Goal: Complete application form: Complete application form

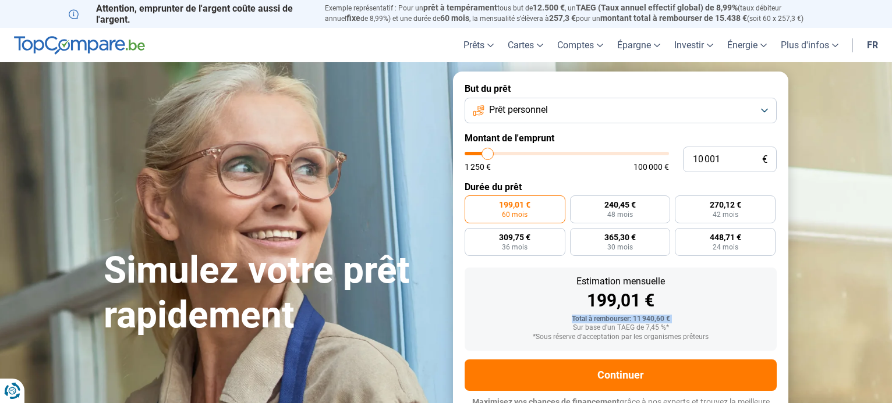
drag, startPoint x: 0, startPoint y: 0, endPoint x: 560, endPoint y: 320, distance: 645.0
click at [560, 320] on div "Total à rembourser: 11 940,60 € Sur base d'un TAEG de 7,45 %* *Sous réserve d'a…" at bounding box center [620, 328] width 293 height 26
click at [732, 161] on input "10 001" at bounding box center [730, 160] width 94 height 26
type input "1 000"
type input "1250"
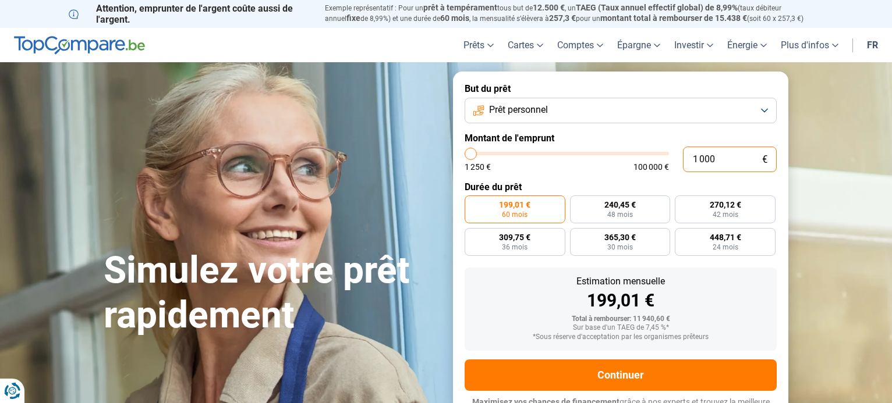
type input "100"
type input "1250"
type input "10"
type input "1250"
type input "1"
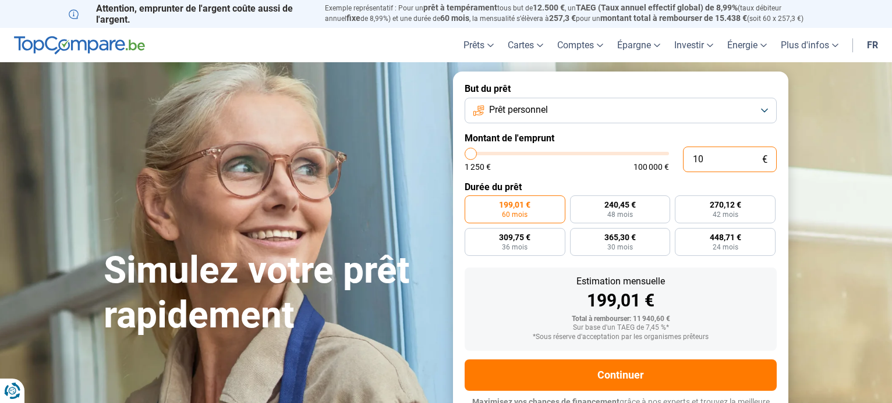
type input "1250"
type input "0"
type input "1250"
type input "4"
type input "1250"
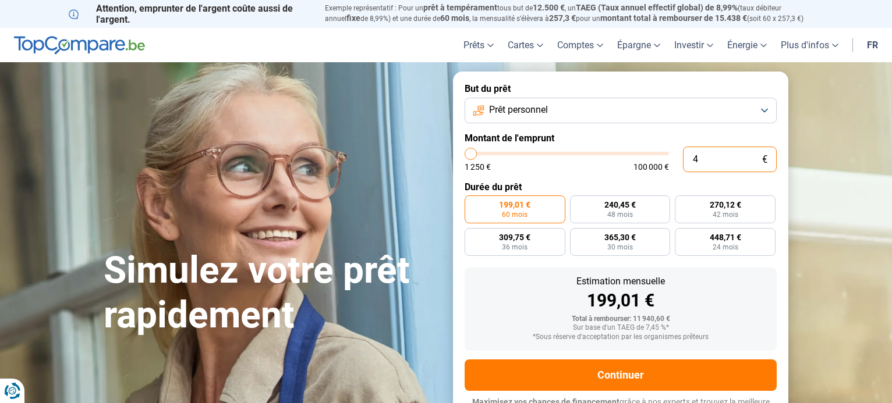
type input "40"
type input "1250"
type input "400"
type input "1250"
type input "4 000"
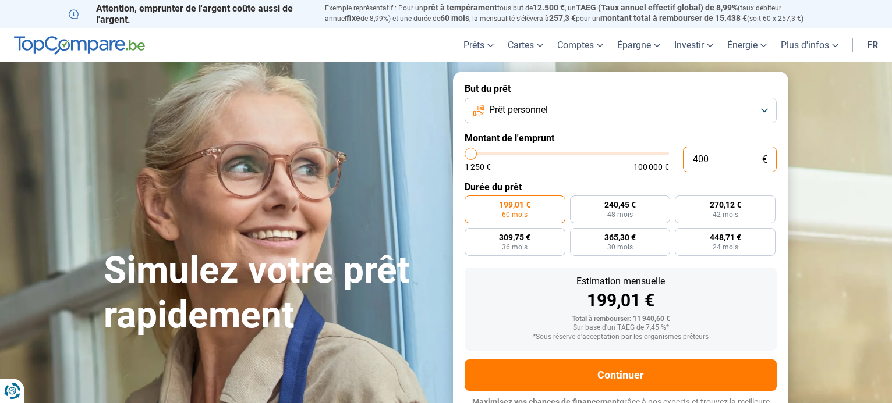
type input "4000"
type input "40 000"
type input "40000"
radio input "false"
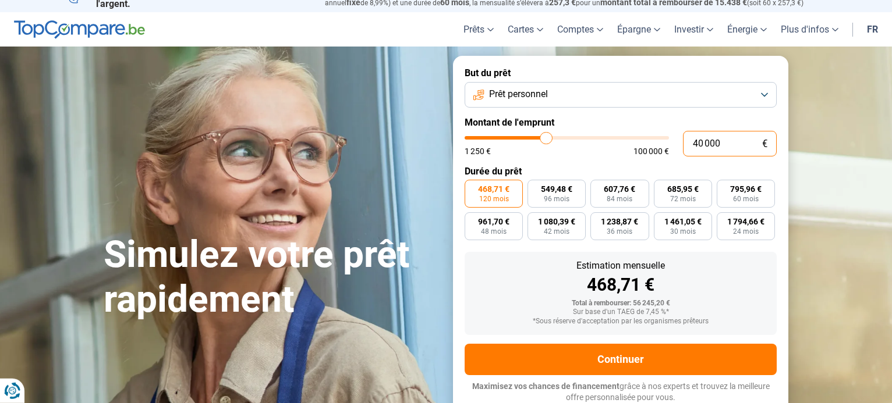
scroll to position [16, 0]
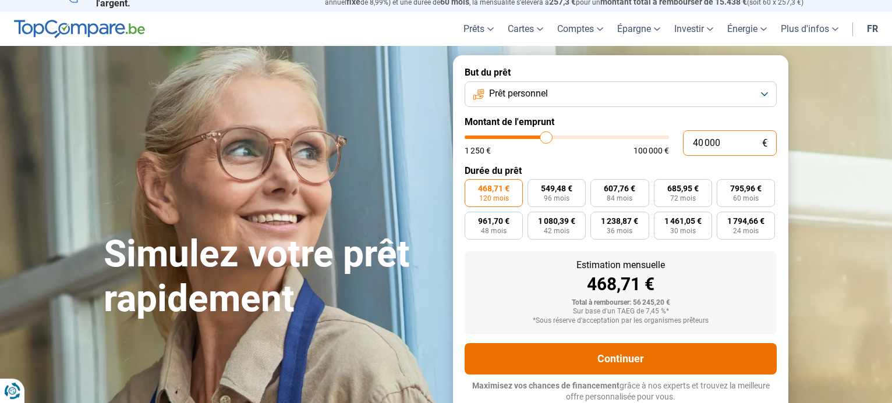
type input "40 000"
click at [628, 362] on button "Continuer" at bounding box center [620, 358] width 312 height 31
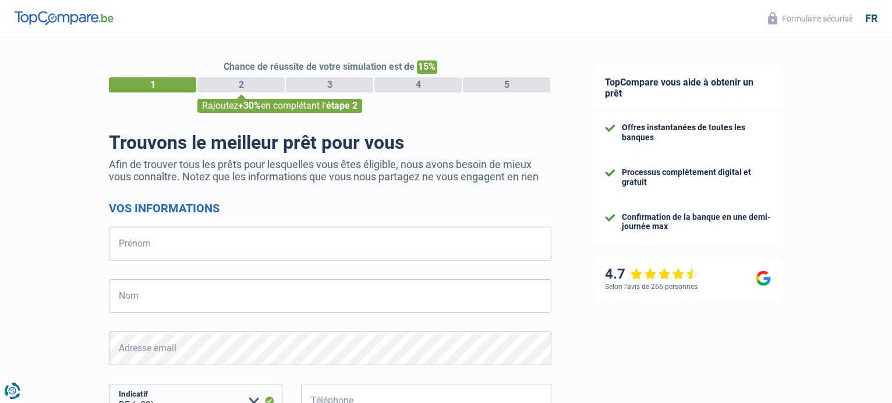
select select "32"
click at [206, 248] on input "Prénom" at bounding box center [330, 244] width 442 height 34
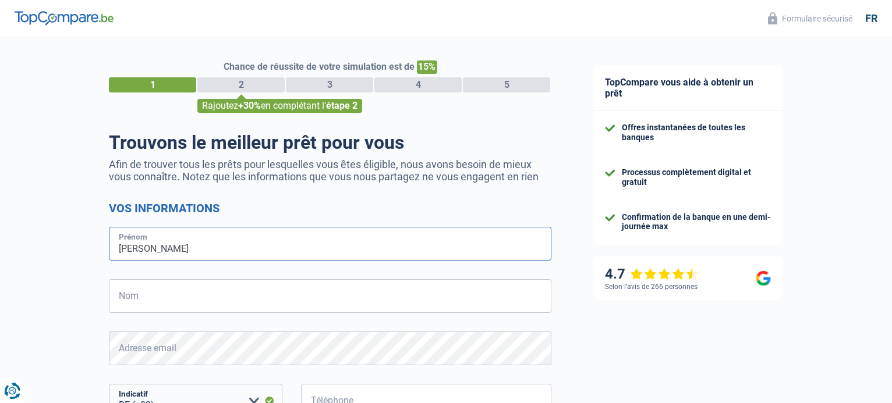
type input "KARIN"
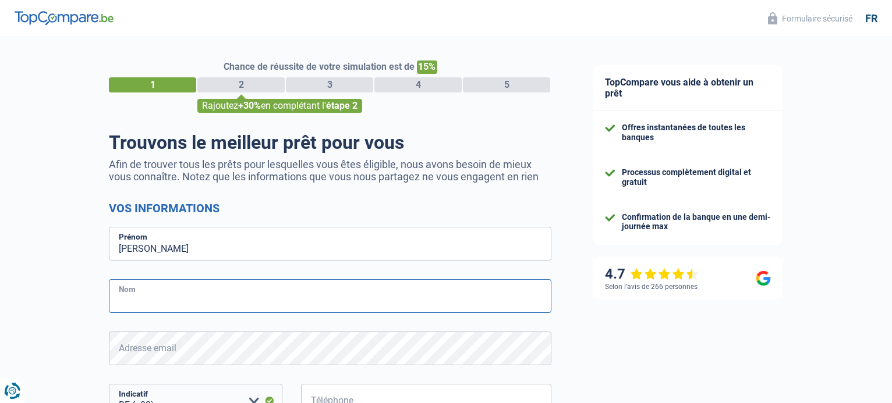
click at [166, 297] on input "Nom" at bounding box center [330, 296] width 442 height 34
type input "GRECK"
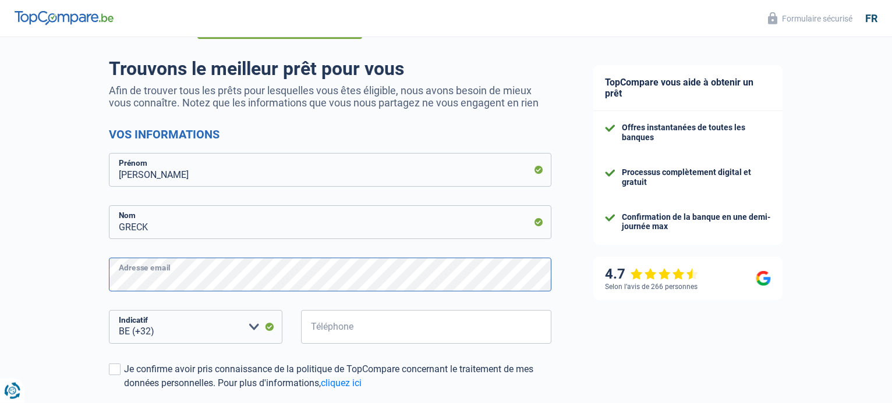
scroll to position [79, 0]
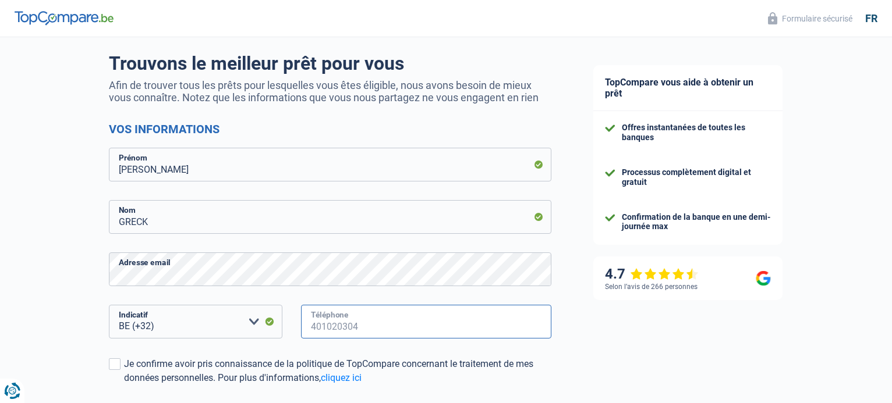
click at [434, 320] on input "Téléphone" at bounding box center [426, 322] width 250 height 34
type input "498811737"
drag, startPoint x: 690, startPoint y: 360, endPoint x: 597, endPoint y: 370, distance: 93.7
click at [597, 370] on div "TopCompare vous aide à obtenir un prêt Offres instantanées de toutes les banque…" at bounding box center [732, 255] width 320 height 595
click at [351, 379] on link "cliquez ici" at bounding box center [341, 378] width 41 height 11
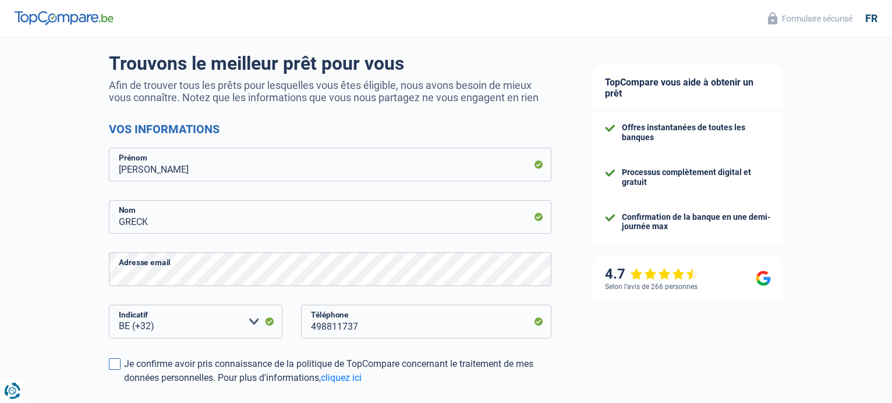
click at [114, 366] on span at bounding box center [115, 365] width 12 height 12
click at [124, 385] on input "Je confirme avoir pris connaissance de la politique de TopCompare concernant le…" at bounding box center [124, 385] width 0 height 0
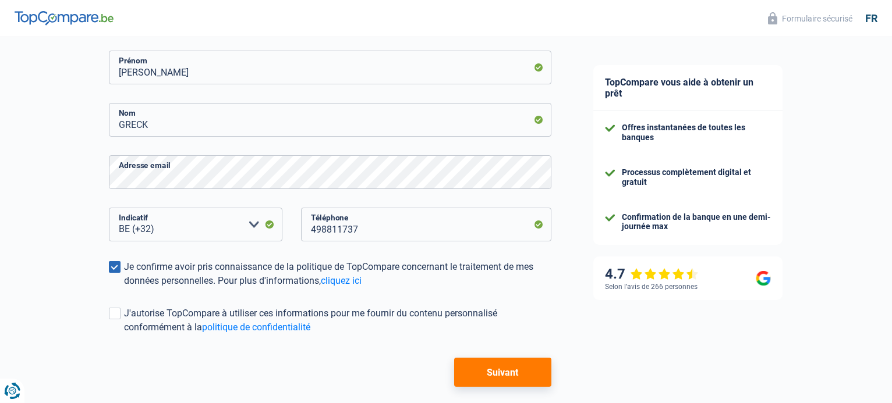
scroll to position [178, 0]
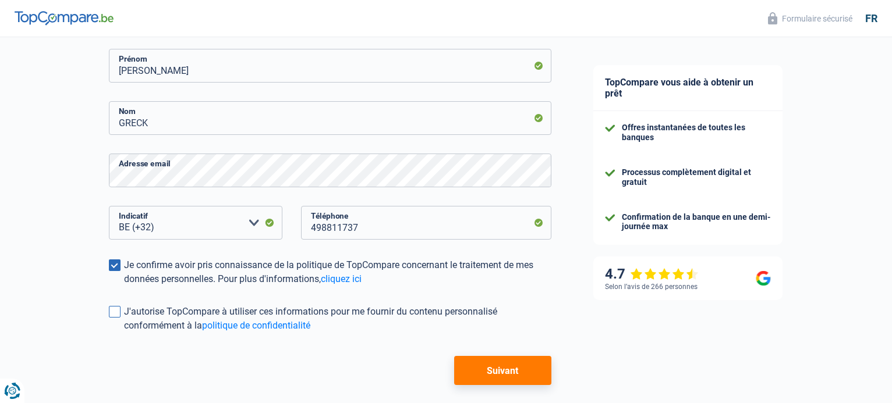
click at [116, 314] on span at bounding box center [115, 312] width 12 height 12
click at [124, 333] on input "J'autorise TopCompare à utiliser ces informations pour me fournir du contenu pe…" at bounding box center [124, 333] width 0 height 0
click at [479, 374] on button "Suivant" at bounding box center [502, 370] width 97 height 29
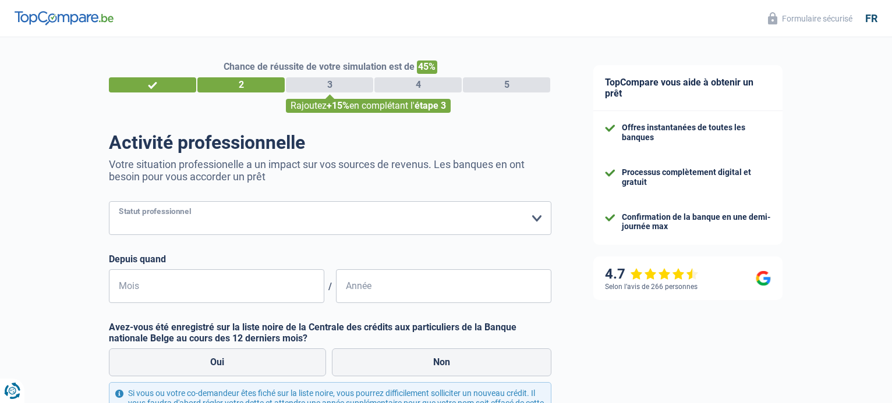
click at [109, 201] on select "Ouvrier Employé privé Employé public Invalide Indépendant Pensionné Chômeur Mut…" at bounding box center [330, 218] width 442 height 34
select select "unemployed"
click option "Chômeur" at bounding box center [0, 0] width 0 height 0
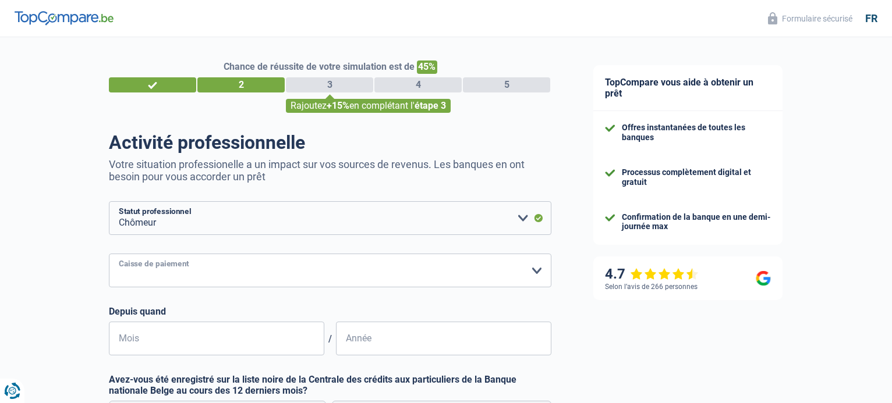
click at [109, 254] on select "CAPAC FGTB CSC CGSLB Autre Veuillez sélectionner une option" at bounding box center [330, 271] width 442 height 34
select select "fgtb"
click option "FGTB" at bounding box center [0, 0] width 0 height 0
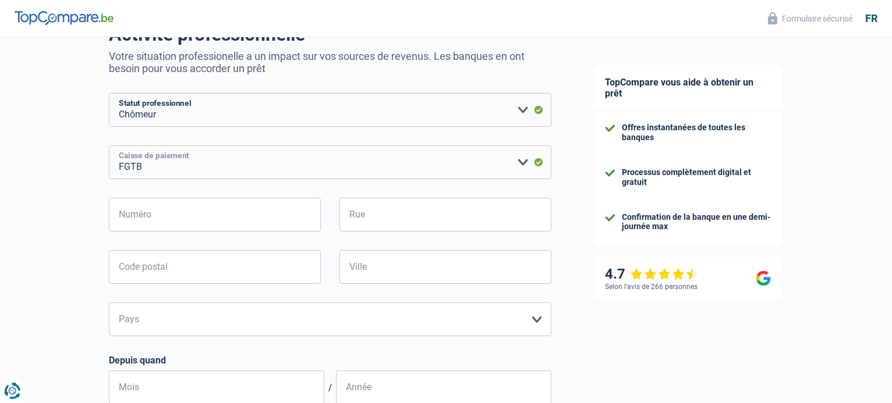
scroll to position [109, 0]
click at [218, 218] on input "Numéro" at bounding box center [215, 214] width 212 height 34
type input "40"
click at [353, 215] on input "Rue" at bounding box center [445, 214] width 212 height 34
click at [347, 217] on input "rue" at bounding box center [445, 214] width 212 height 34
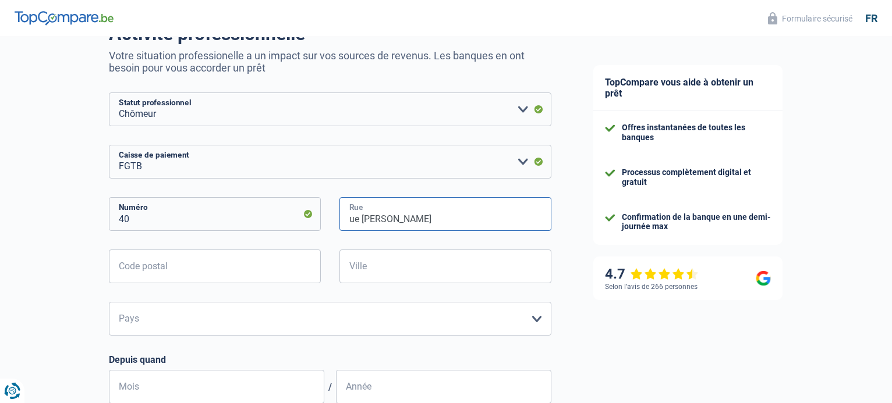
drag, startPoint x: 421, startPoint y: 212, endPoint x: 414, endPoint y: 217, distance: 8.1
click at [414, 217] on input "ue Dewey" at bounding box center [445, 214] width 212 height 34
type input "ue Dewey"
click at [125, 272] on input "Code postal" at bounding box center [215, 267] width 212 height 34
type input "5000"
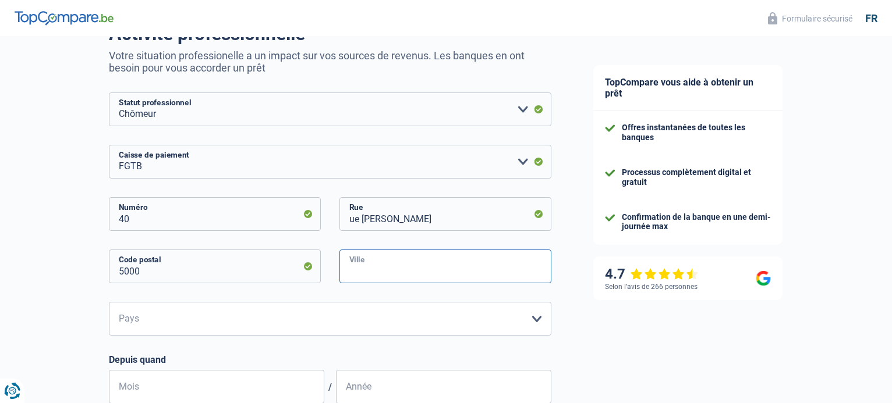
click at [367, 274] on input "Ville" at bounding box center [445, 267] width 212 height 34
type input "[GEOGRAPHIC_DATA]"
click at [109, 302] on select "Belgique Luxembourg Veuillez sélectionner une option" at bounding box center [330, 319] width 442 height 34
select select "BE"
click option "[GEOGRAPHIC_DATA]" at bounding box center [0, 0] width 0 height 0
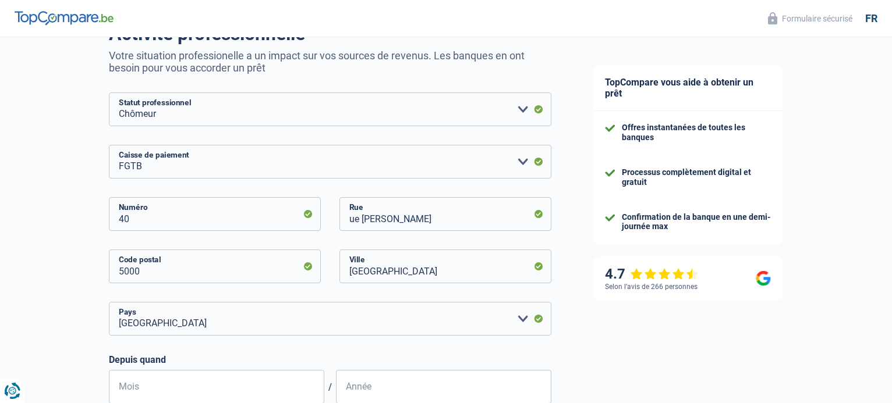
click at [267, 353] on div "CAPAC FGTB CSC CGSLB Autre Veuillez sélectionner une option Caisse de paiement …" at bounding box center [330, 274] width 442 height 259
type input "6"
type input "06"
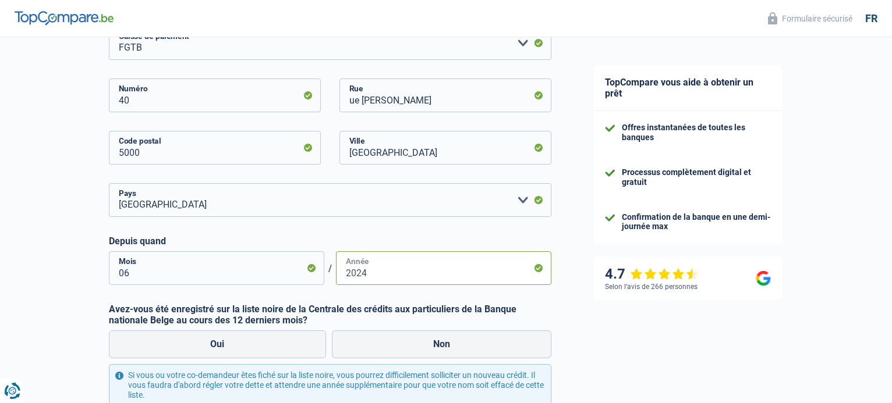
scroll to position [257, 0]
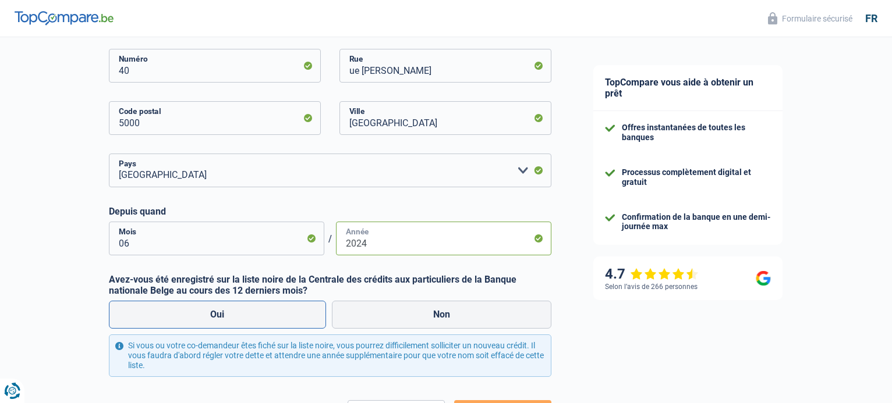
type input "2024"
click at [269, 310] on label "Oui" at bounding box center [217, 315] width 217 height 28
click at [269, 310] on input "Oui" at bounding box center [217, 315] width 217 height 28
radio input "true"
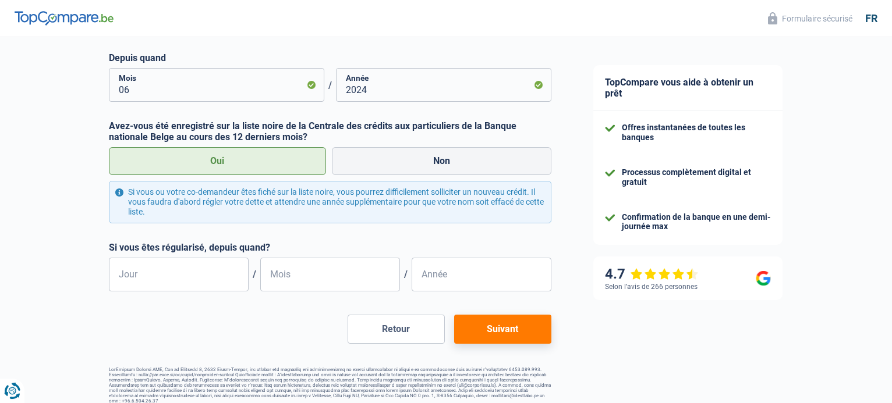
scroll to position [416, 0]
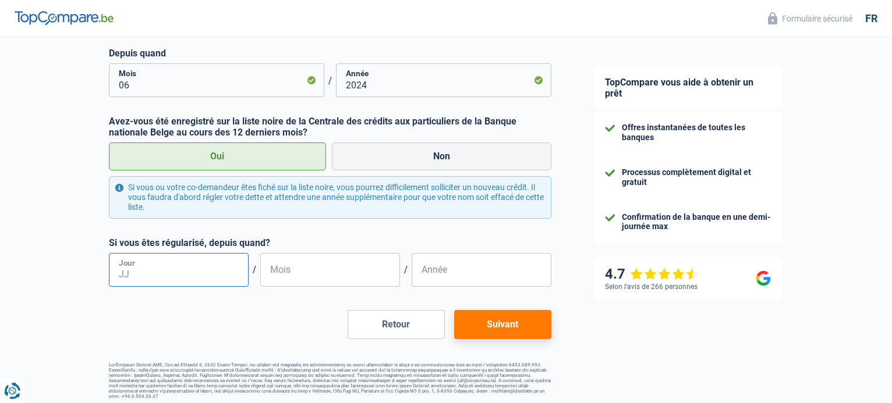
click at [172, 276] on input "Jour" at bounding box center [179, 270] width 140 height 34
type input "05"
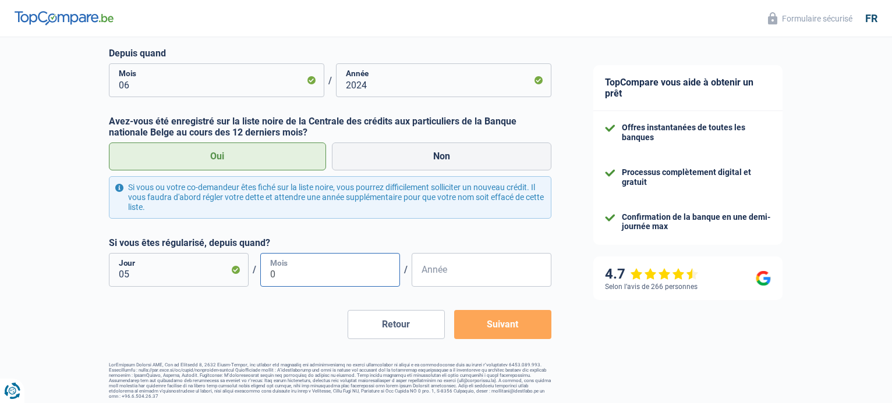
type input "06"
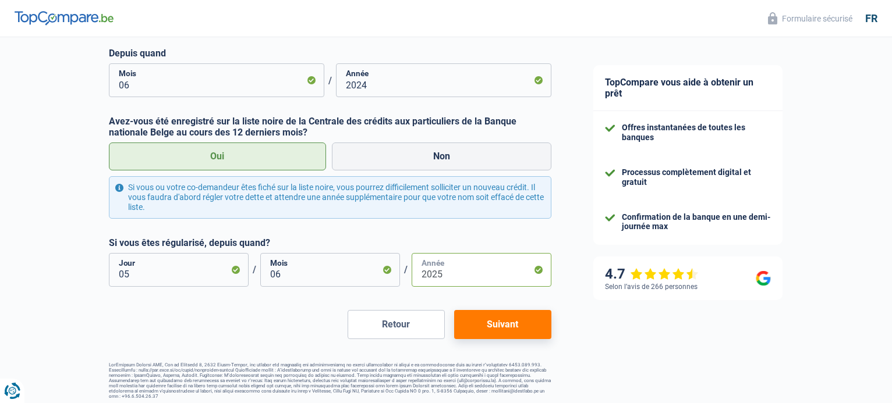
type input "2025"
click at [488, 323] on button "Suivant" at bounding box center [502, 324] width 97 height 29
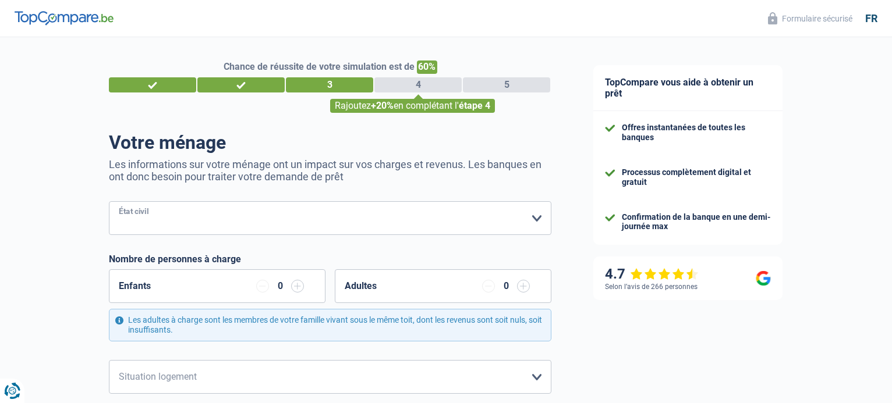
click at [109, 201] on select "[PERSON_NAME](e) Cohabitant(e) légal(e) Divorcé(e) Veuf(ve) Séparé (de fait) Ve…" at bounding box center [330, 218] width 442 height 34
select select "married"
click option "[PERSON_NAME](e)" at bounding box center [0, 0] width 0 height 0
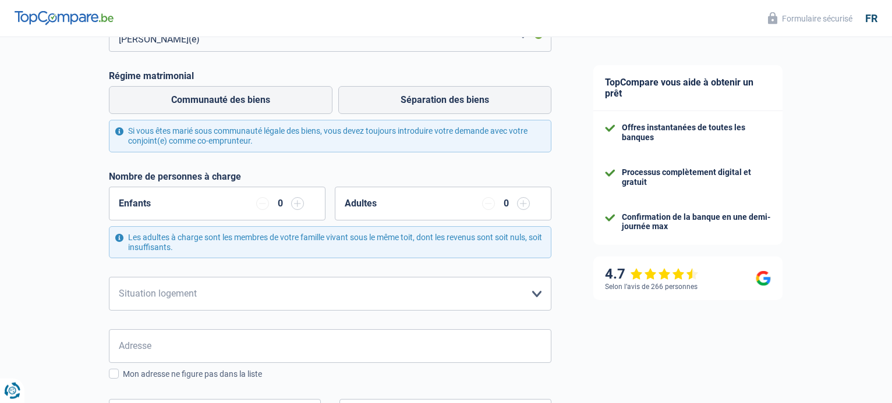
scroll to position [188, 0]
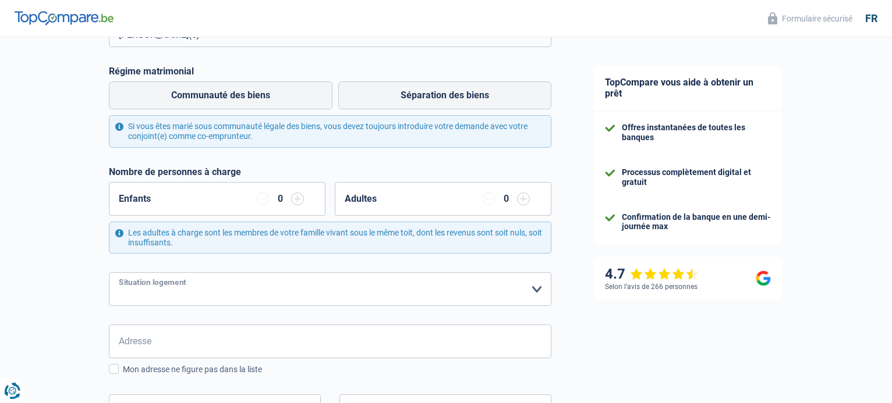
click at [109, 272] on select "Locataire Propriétaire avec prêt hypothécaire Propriétaire sans prêt hypothécai…" at bounding box center [330, 289] width 442 height 34
select select "ownerWithoutMortgage"
click option "Propriétaire sans prêt hypothécaire" at bounding box center [0, 0] width 0 height 0
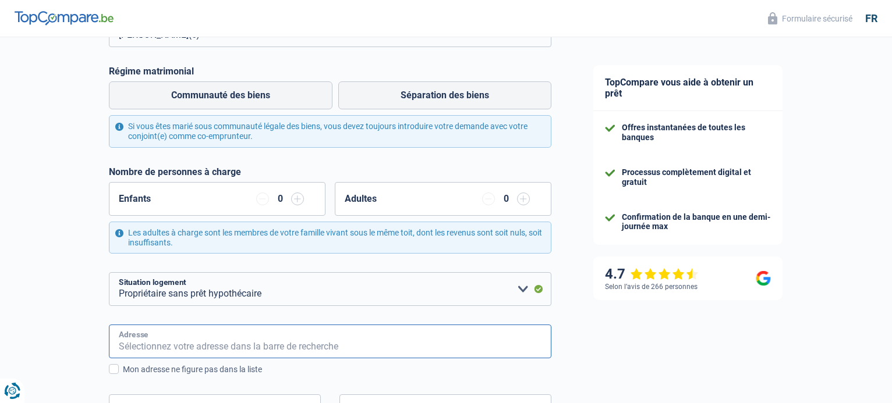
click at [337, 354] on input "Adresse" at bounding box center [330, 342] width 442 height 34
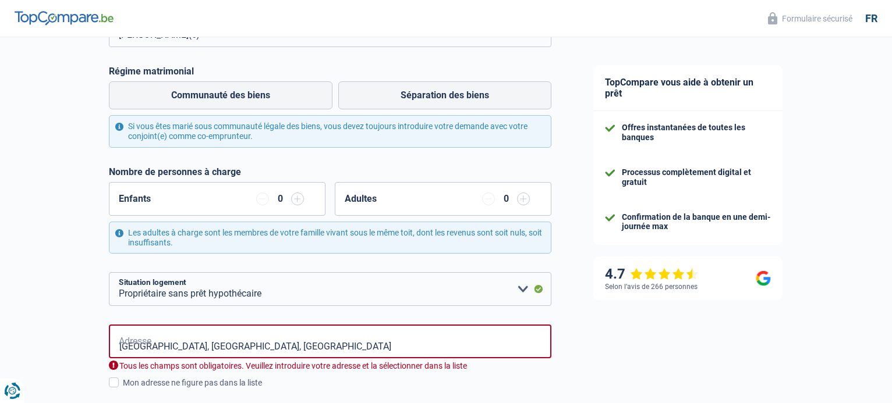
type input "[GEOGRAPHIC_DATA], [GEOGRAPHIC_DATA]"
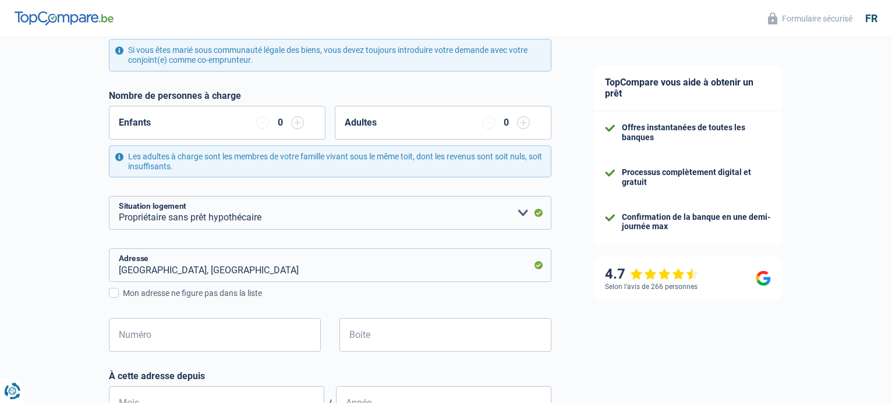
scroll to position [267, 0]
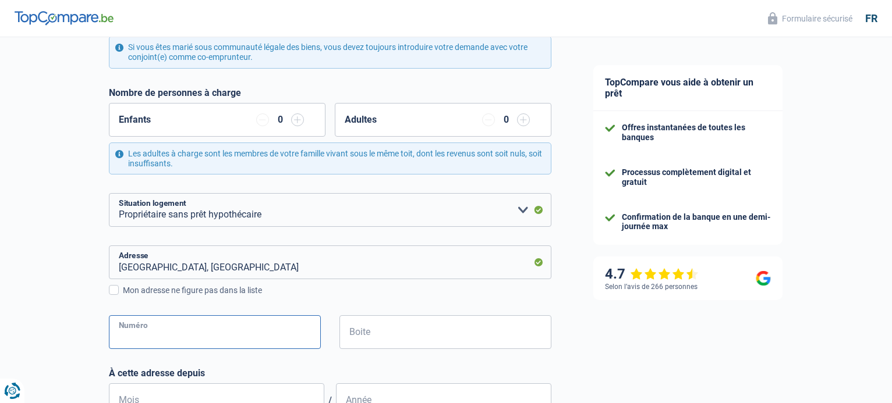
click at [232, 338] on input "Numéro" at bounding box center [215, 332] width 212 height 34
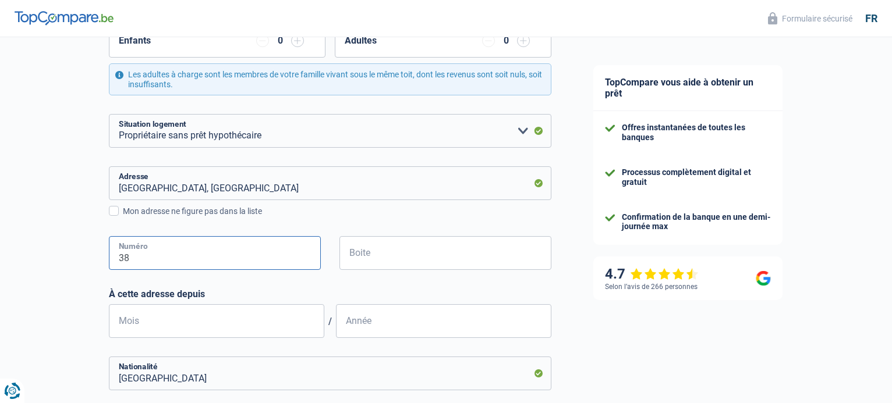
scroll to position [356, 0]
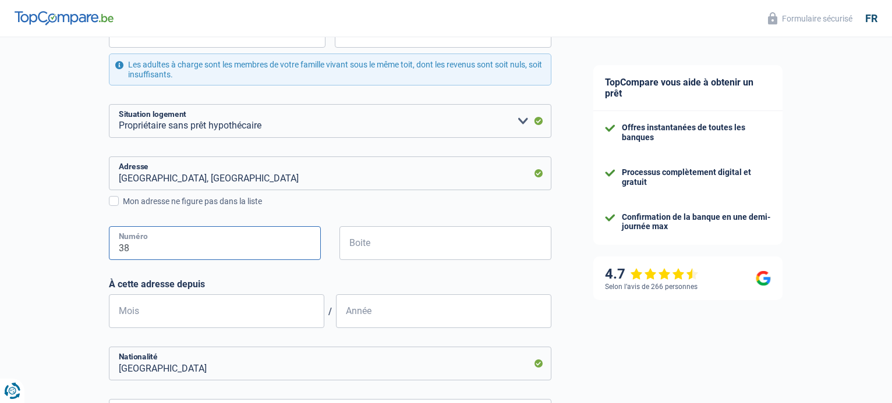
type input "38"
click at [261, 315] on input "Mois" at bounding box center [216, 312] width 215 height 34
type input "12"
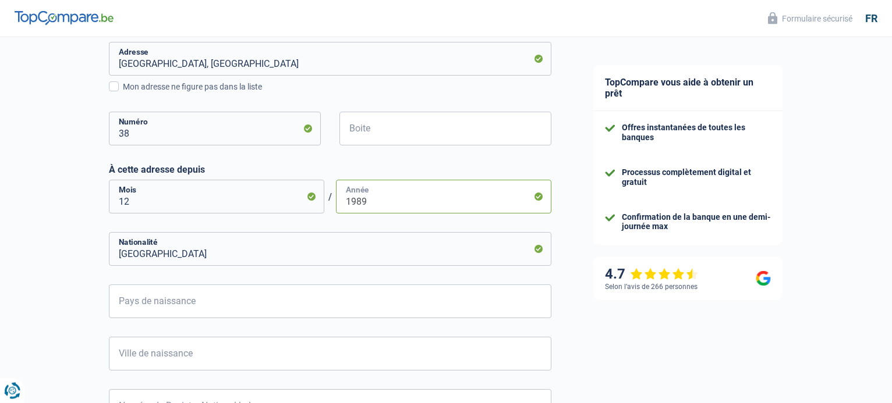
scroll to position [475, 0]
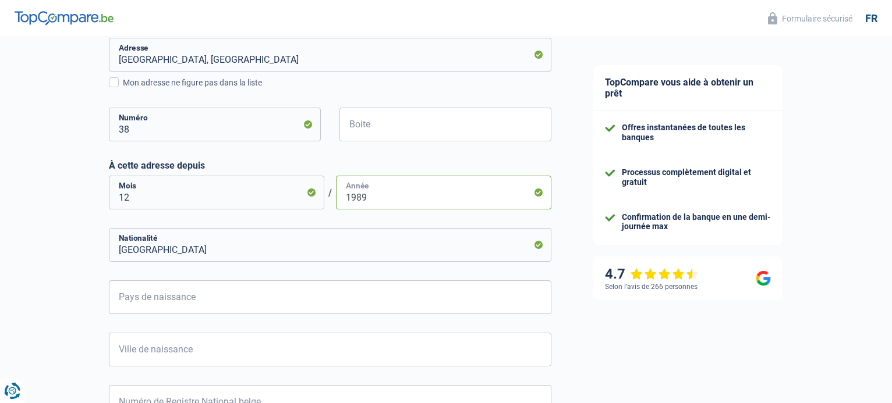
type input "1989"
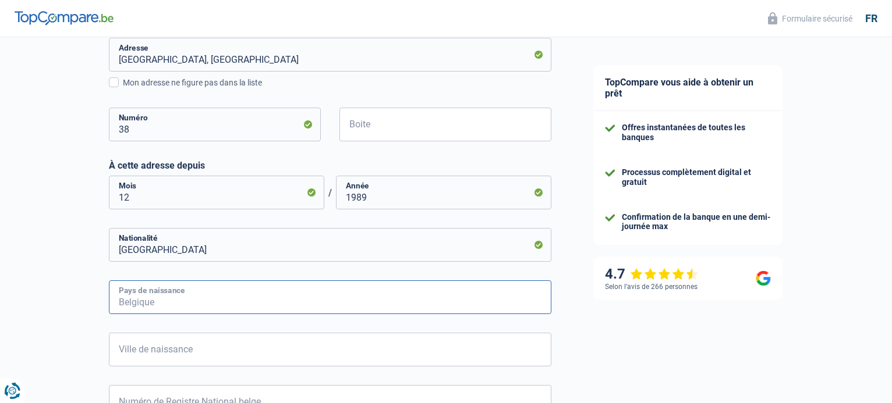
click at [204, 297] on input "Pays de naissance" at bounding box center [330, 298] width 442 height 34
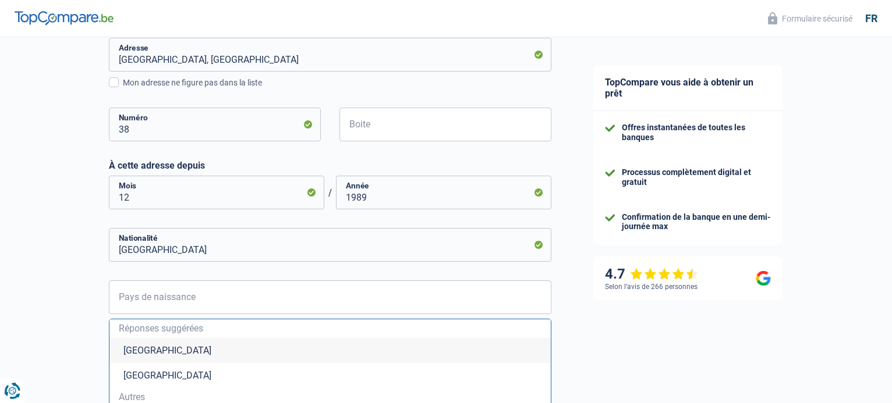
click at [152, 355] on li "[GEOGRAPHIC_DATA]" at bounding box center [329, 350] width 441 height 25
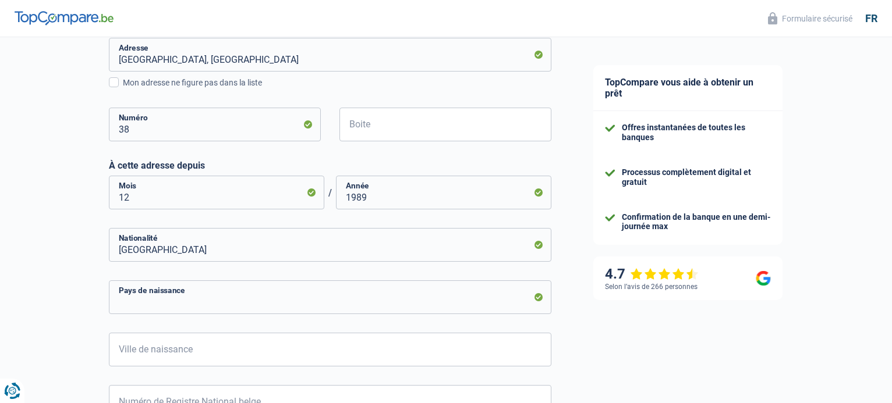
type input "[GEOGRAPHIC_DATA]"
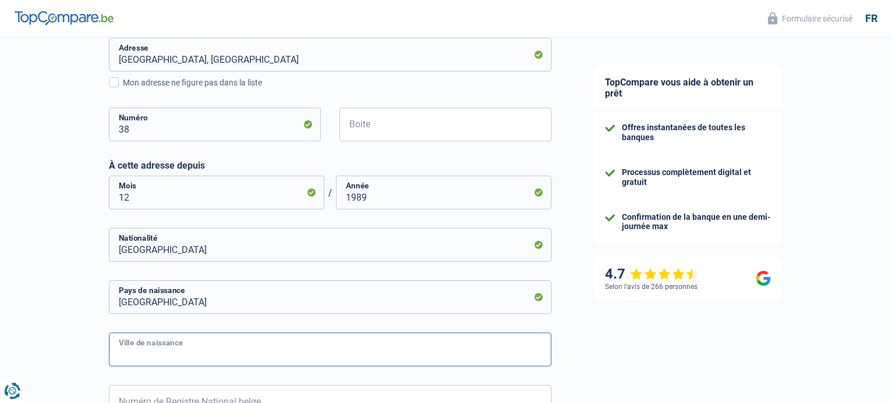
click at [194, 353] on input "Ville de naissance" at bounding box center [330, 350] width 442 height 34
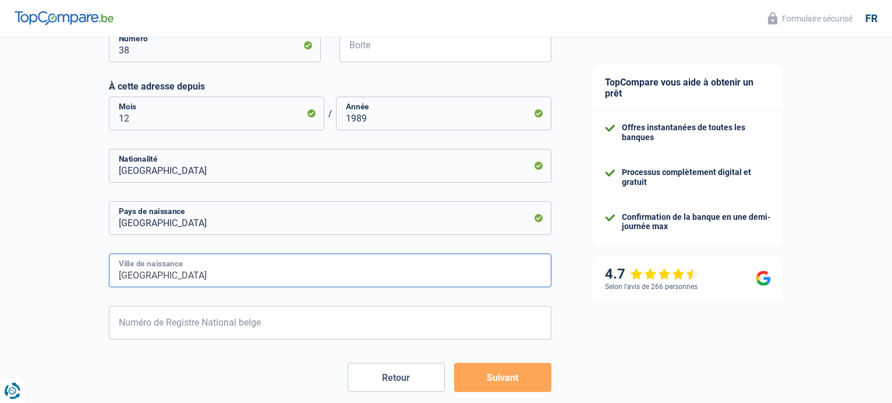
scroll to position [584, 0]
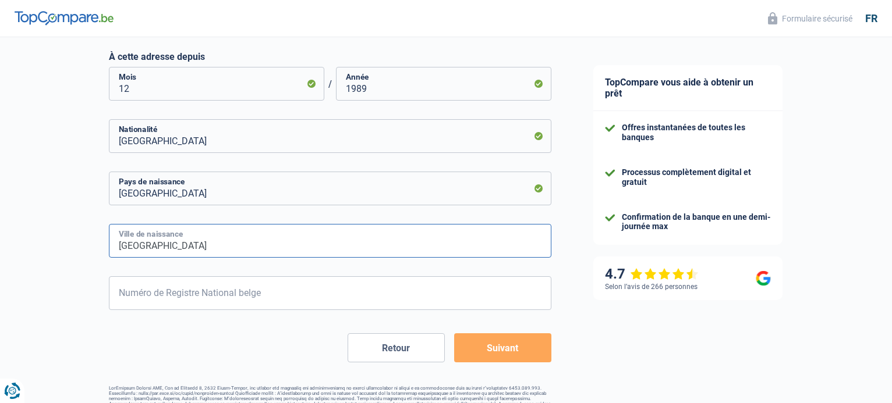
type input "[GEOGRAPHIC_DATA]"
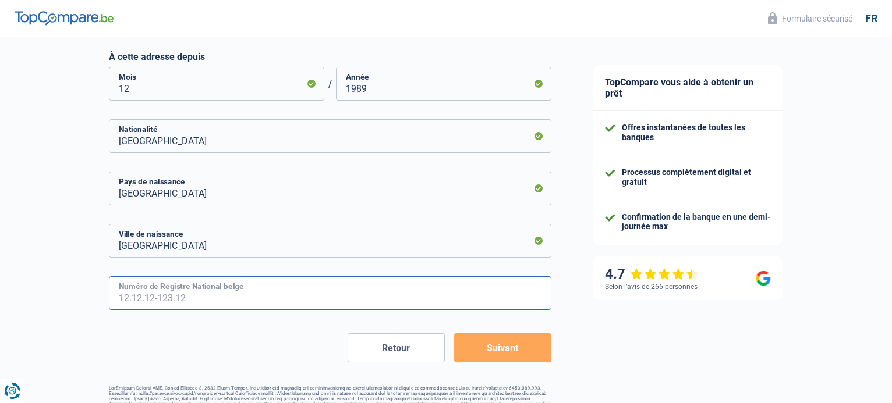
click at [215, 299] on input "Numéro de Registre National belge" at bounding box center [330, 293] width 442 height 34
type input "66.04.22-020.55"
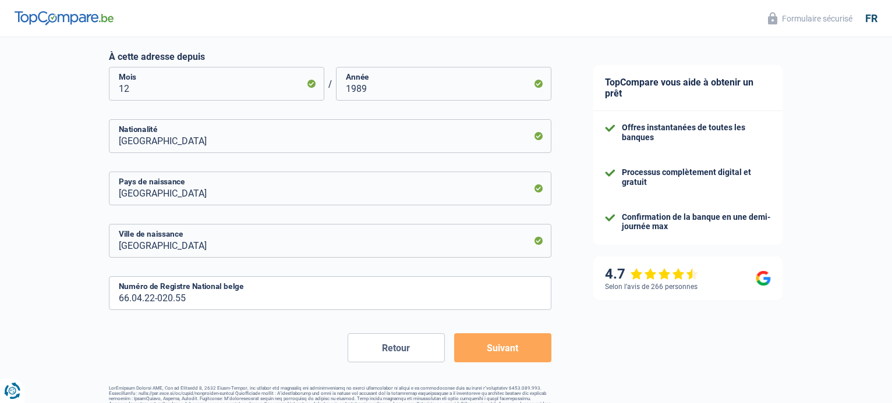
click at [480, 349] on button "Suivant" at bounding box center [502, 348] width 97 height 29
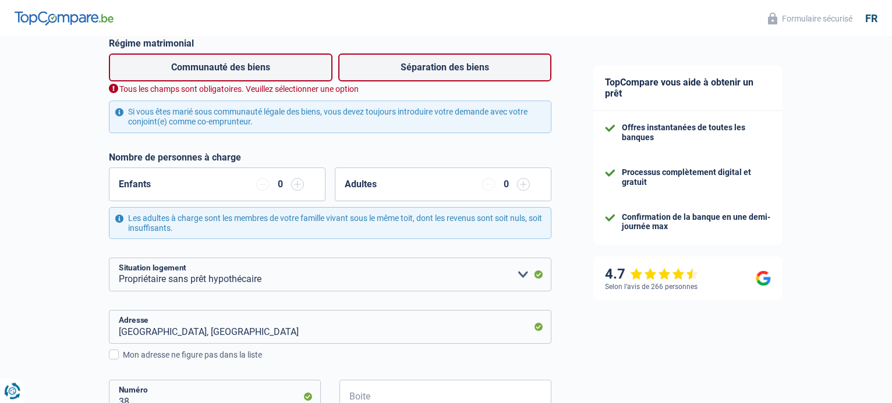
scroll to position [215, 0]
click at [283, 75] on label "Communauté des biens" at bounding box center [221, 68] width 224 height 28
click at [283, 75] on input "Communauté des biens" at bounding box center [221, 68] width 224 height 28
radio input "true"
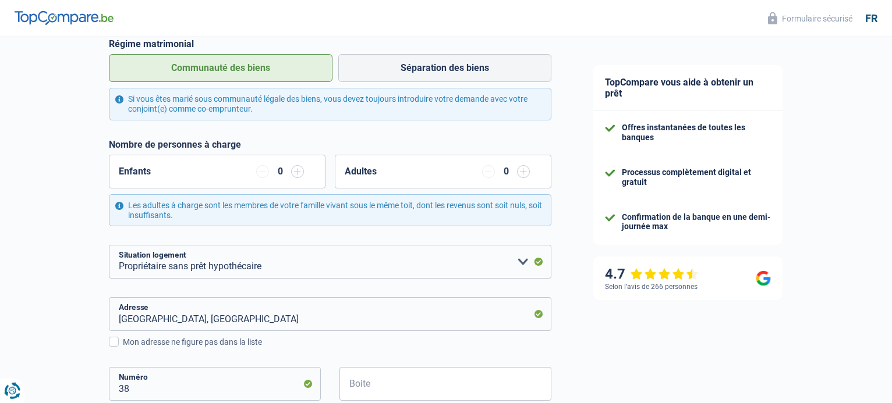
click at [263, 171] on input "button" at bounding box center [262, 171] width 13 height 13
click at [292, 111] on div "Si vous êtes marié sous communauté légale des biens, vous devez toujours introd…" at bounding box center [330, 104] width 442 height 33
click at [292, 107] on div "Si vous êtes marié sous communauté légale des biens, vous devez toujours introd…" at bounding box center [330, 104] width 442 height 33
click at [118, 102] on div "Si vous êtes marié sous communauté légale des biens, vous devez toujours introd…" at bounding box center [330, 104] width 442 height 33
click at [119, 100] on div "Si vous êtes marié sous communauté légale des biens, vous devez toujours introd…" at bounding box center [330, 104] width 442 height 33
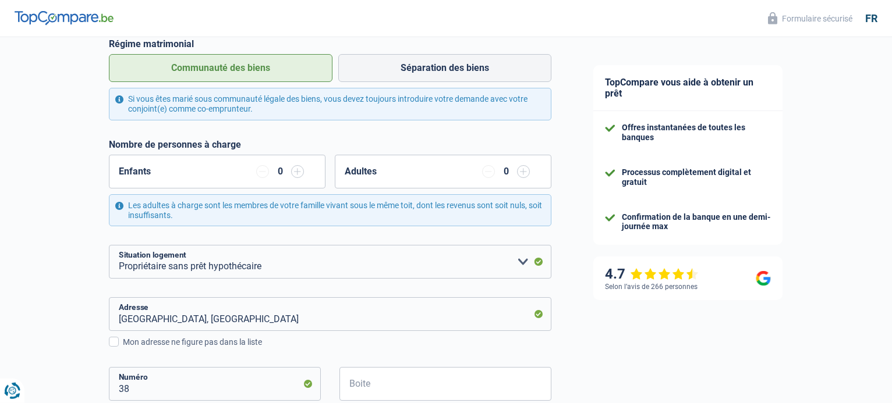
click at [119, 100] on div "Si vous êtes marié sous communauté légale des biens, vous devez toujours introd…" at bounding box center [330, 104] width 442 height 33
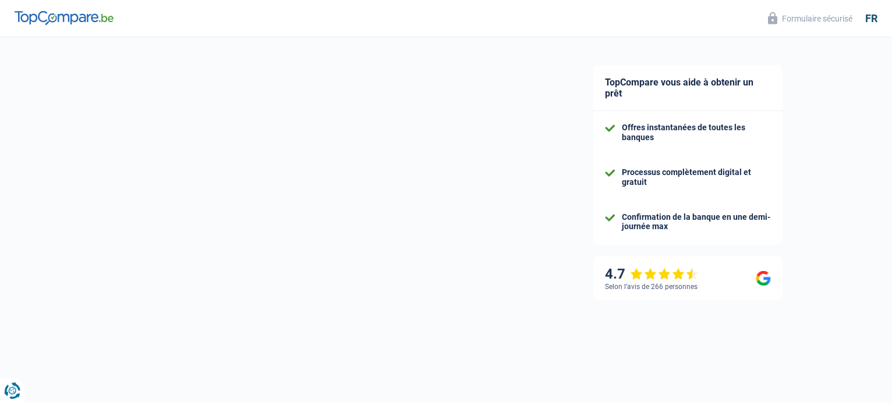
select select "unemployed"
select select "fgtb"
select select "BE"
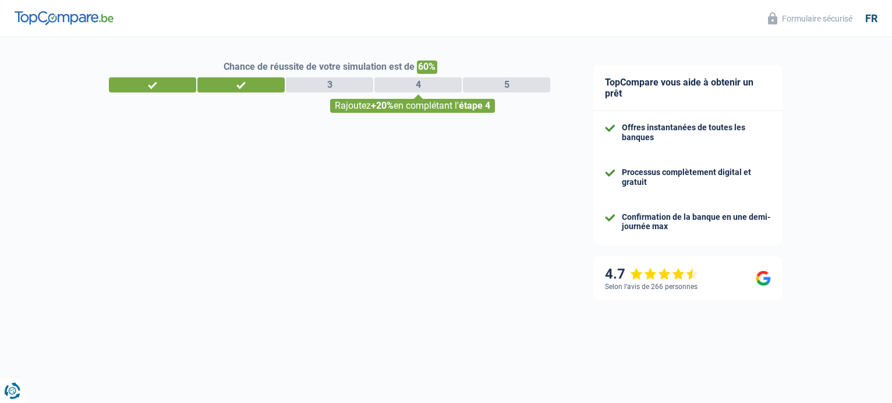
select select "32"
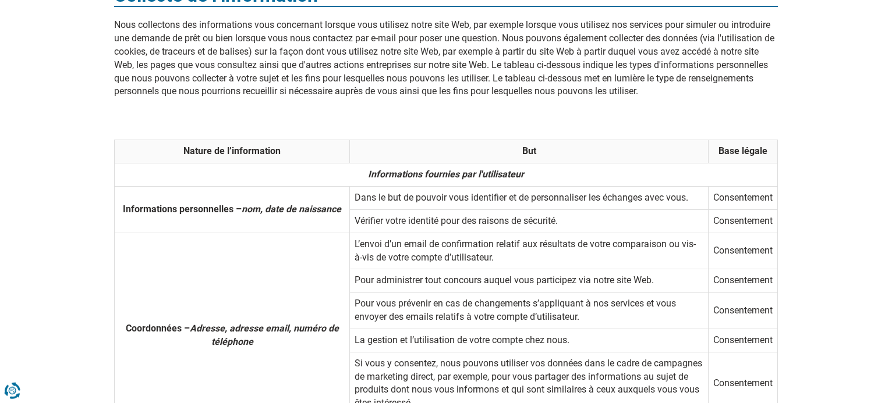
scroll to position [465, 0]
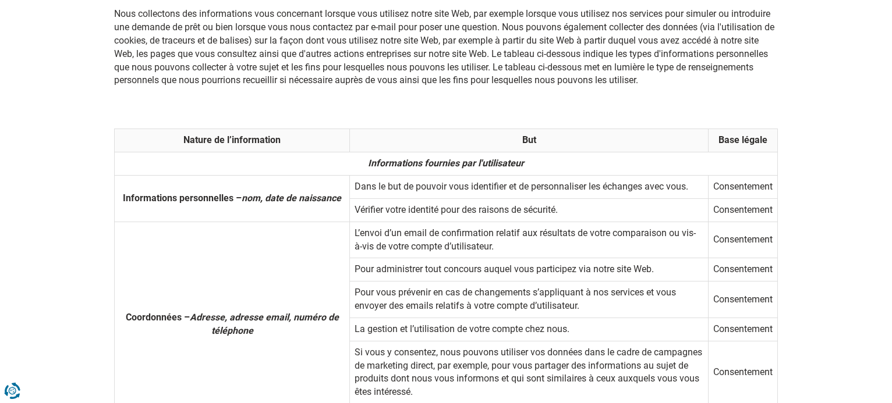
click at [757, 198] on td "Consentement" at bounding box center [742, 186] width 69 height 23
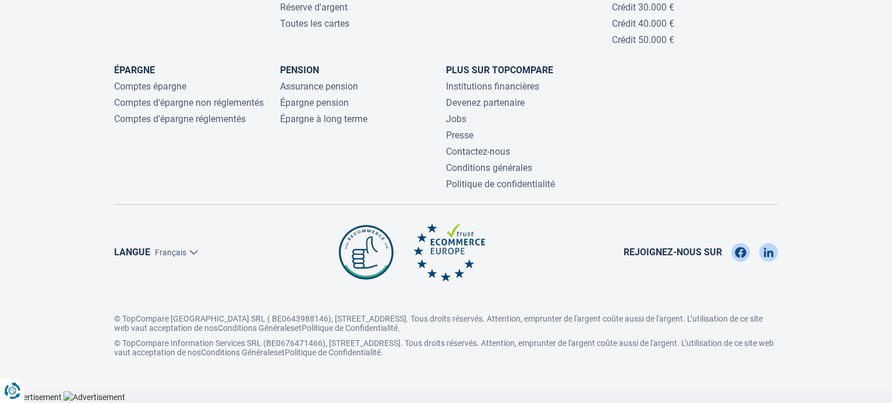
scroll to position [5085, 0]
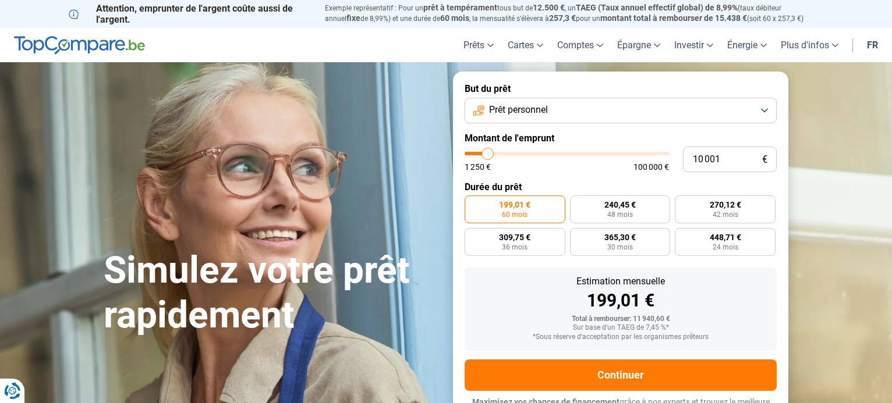
scroll to position [16, 0]
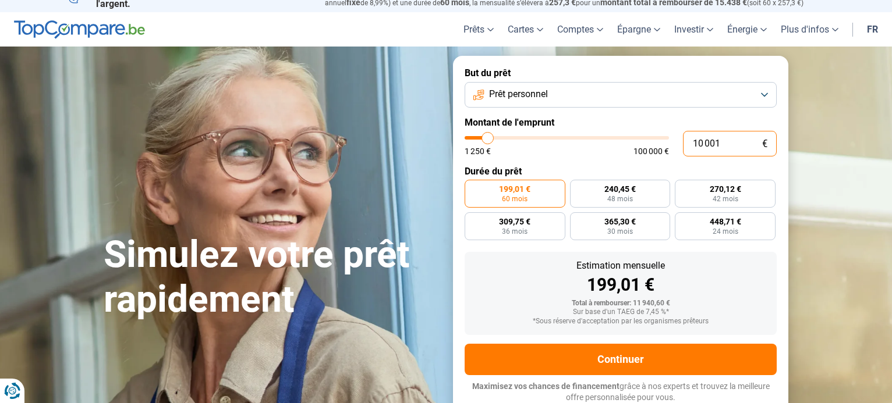
click at [726, 141] on input "10 001" at bounding box center [730, 144] width 94 height 26
type input "1 000"
type input "1250"
type input "100"
type input "1250"
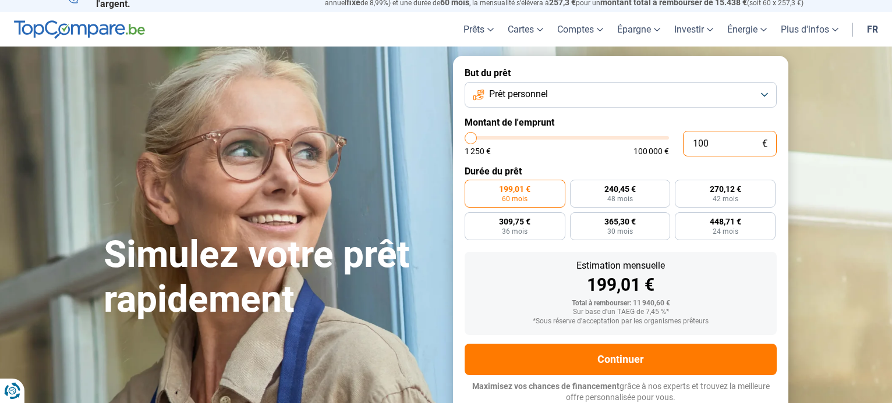
type input "10"
type input "1250"
type input "1"
type input "1250"
type input "0"
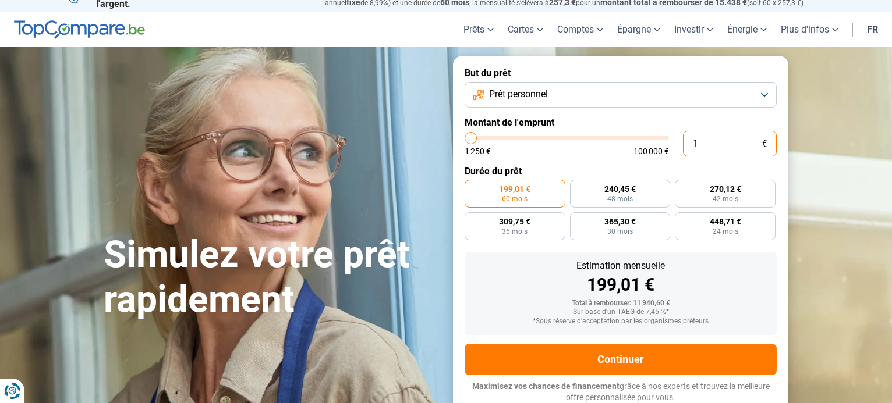
type input "1250"
type input "4"
type input "1250"
type input "40"
type input "1250"
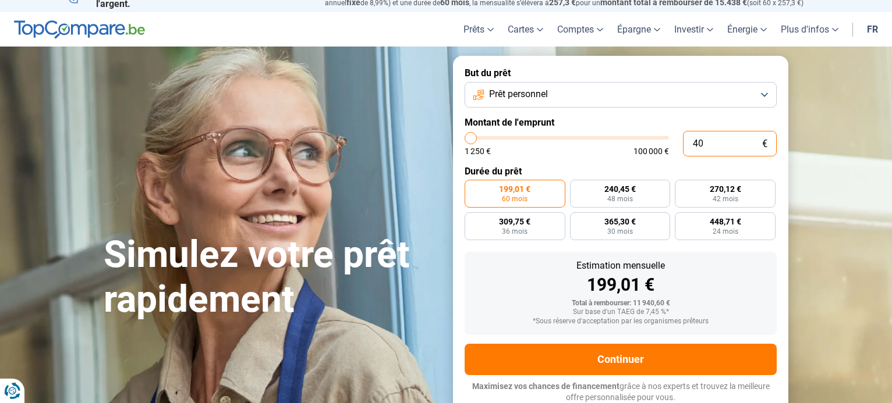
type input "400"
type input "1250"
type input "4 000"
type input "4000"
type input "40 000"
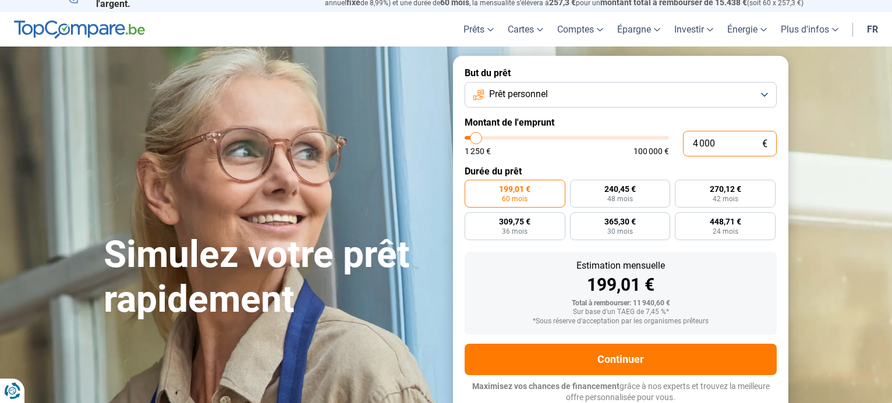
type input "40000"
radio input "false"
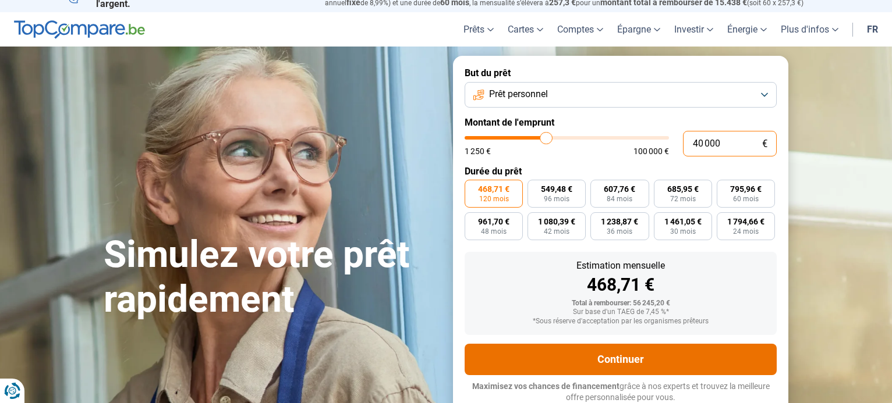
type input "40 000"
click at [672, 355] on button "Continuer" at bounding box center [620, 359] width 312 height 31
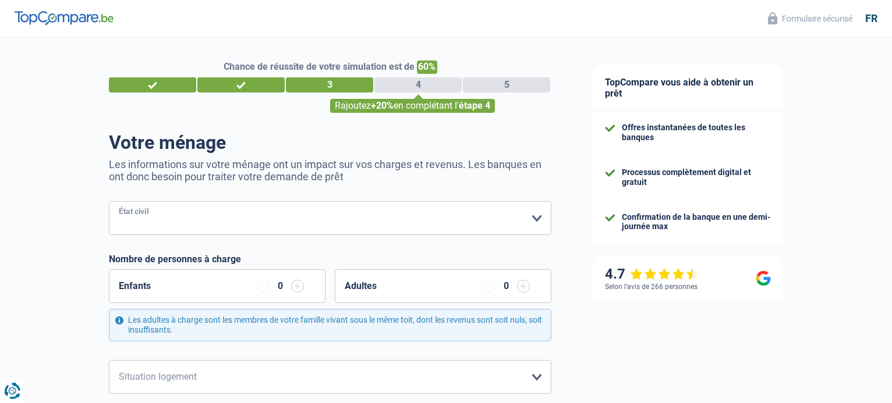
click at [109, 201] on select "[PERSON_NAME](e) Cohabitant(e) légal(e) Divorcé(e) Veuf(ve) Séparé (de fait) Ve…" at bounding box center [330, 218] width 442 height 34
select select "married"
click option "[PERSON_NAME](e)" at bounding box center [0, 0] width 0 height 0
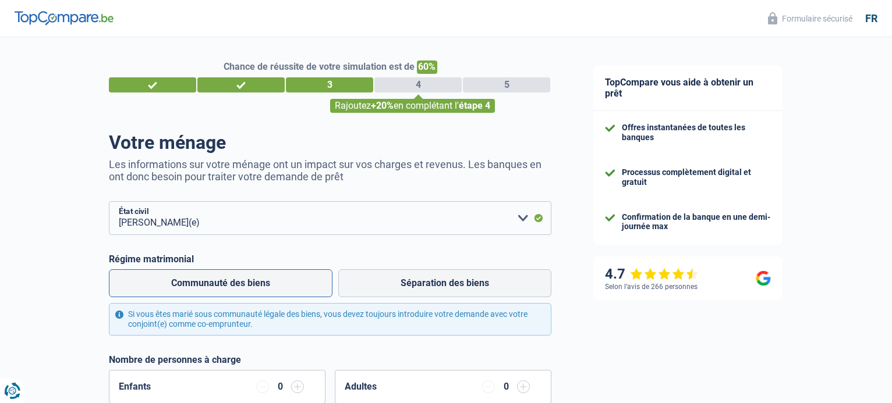
click at [302, 287] on label "Communauté des biens" at bounding box center [221, 283] width 224 height 28
click at [302, 287] on input "Communauté des biens" at bounding box center [221, 283] width 224 height 28
radio input "true"
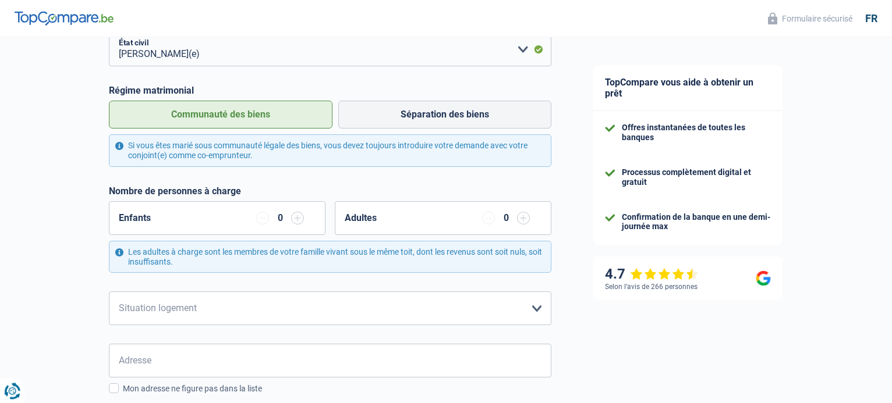
scroll to position [178, 0]
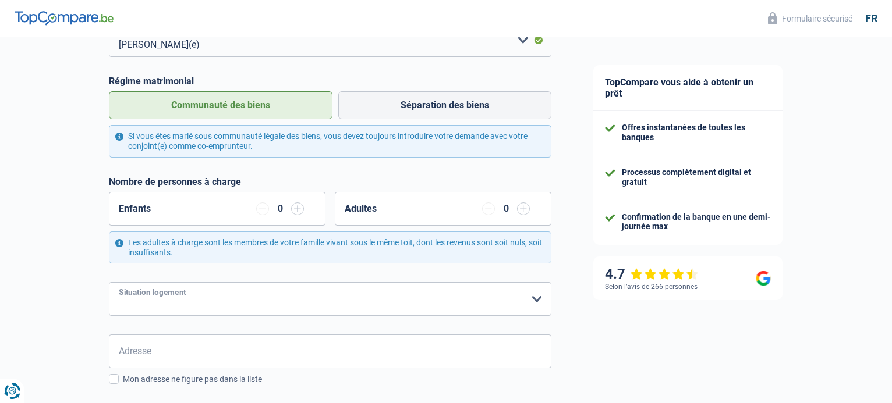
click at [109, 282] on select "Locataire Propriétaire avec prêt hypothécaire Propriétaire sans prêt hypothécai…" at bounding box center [330, 299] width 442 height 34
select select "ownerWithoutMortgage"
click option "Propriétaire sans prêt hypothécaire" at bounding box center [0, 0] width 0 height 0
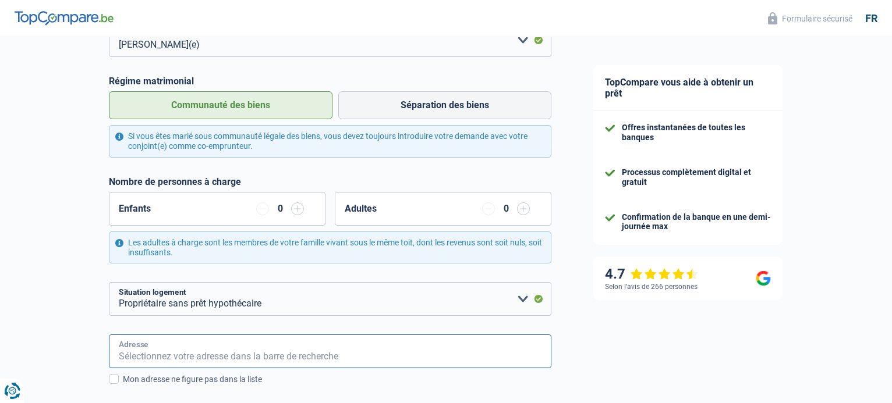
click at [466, 349] on input "Adresse" at bounding box center [330, 352] width 442 height 34
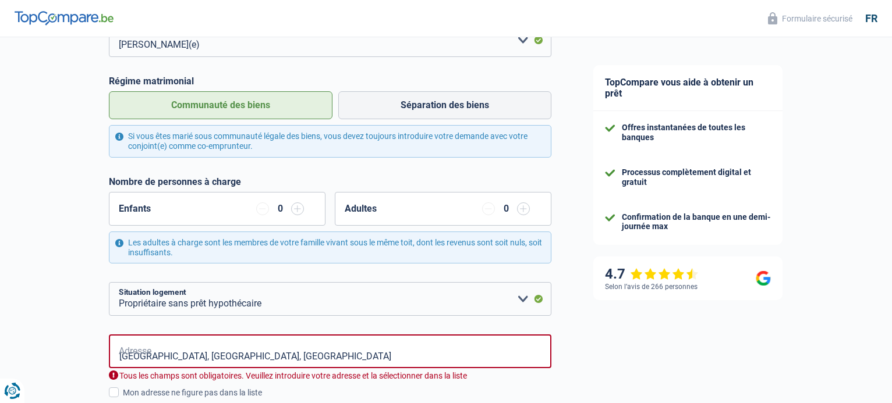
type input "[GEOGRAPHIC_DATA], [GEOGRAPHIC_DATA]"
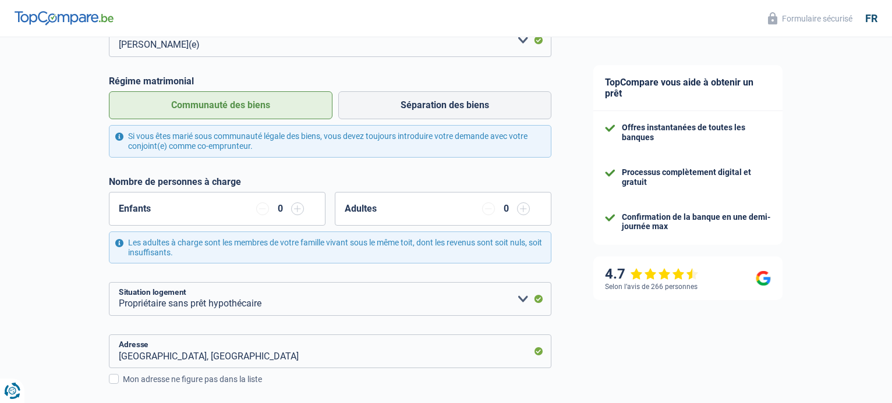
drag, startPoint x: 243, startPoint y: 381, endPoint x: 356, endPoint y: 389, distance: 112.6
click at [356, 389] on div "[GEOGRAPHIC_DATA], BE Adresse Mon adresse ne figure pas dans la liste Numéro To…" at bounding box center [330, 396] width 442 height 122
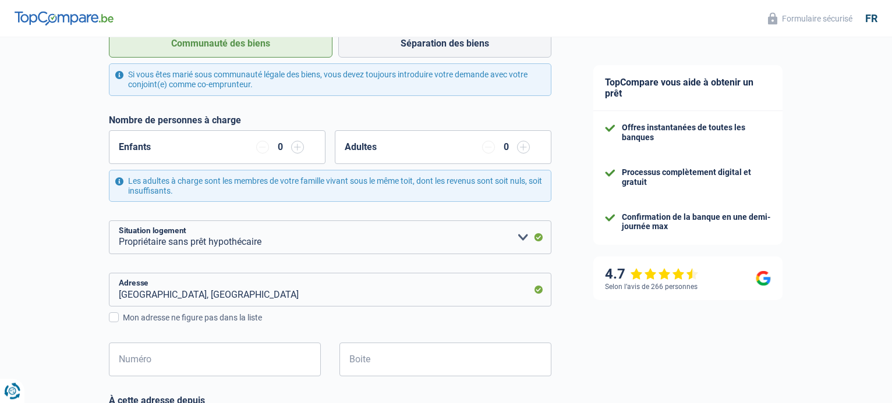
scroll to position [267, 0]
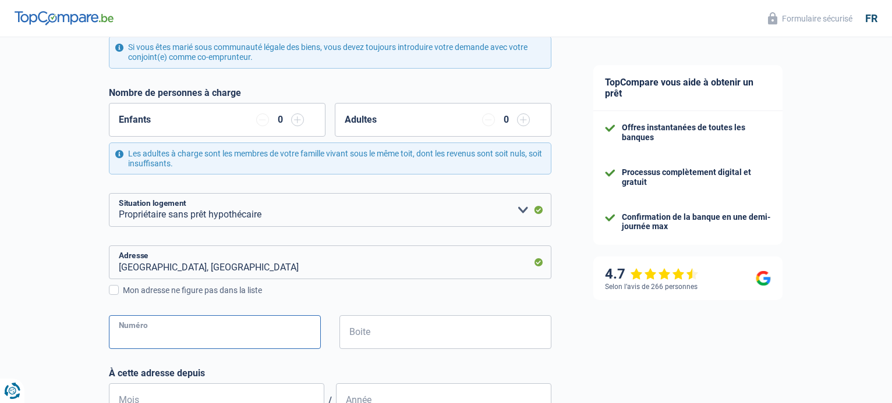
click at [268, 325] on input "Numéro" at bounding box center [215, 332] width 212 height 34
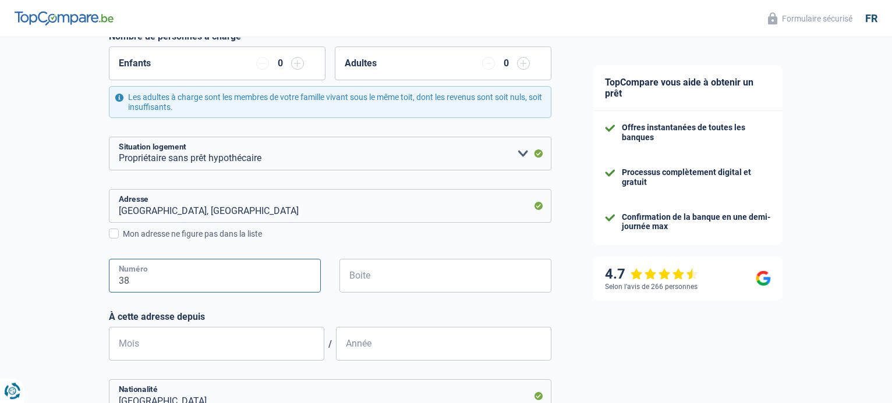
scroll to position [336, 0]
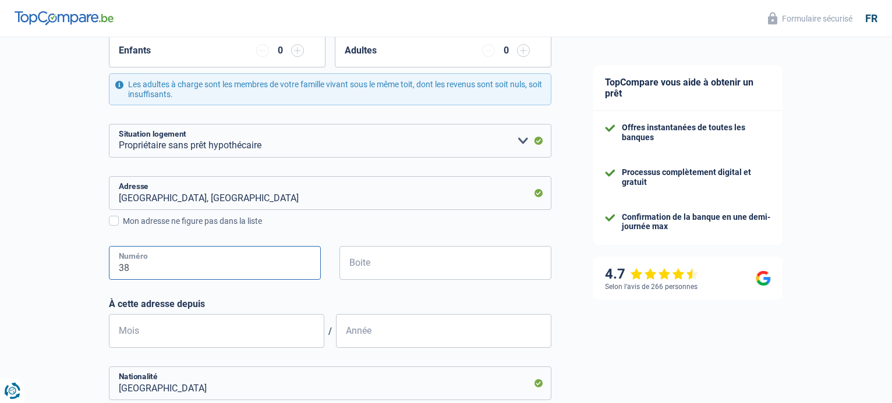
type input "38"
click at [226, 329] on input "Mois" at bounding box center [216, 331] width 215 height 34
type input "12"
click at [364, 336] on input "Année" at bounding box center [443, 331] width 215 height 34
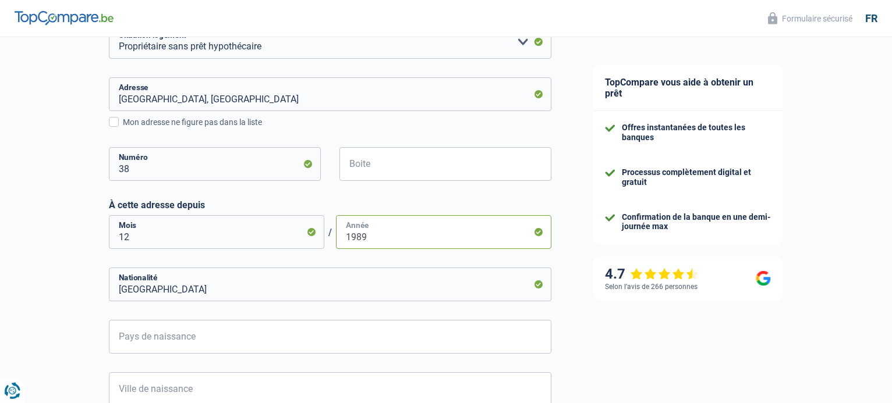
scroll to position [445, 0]
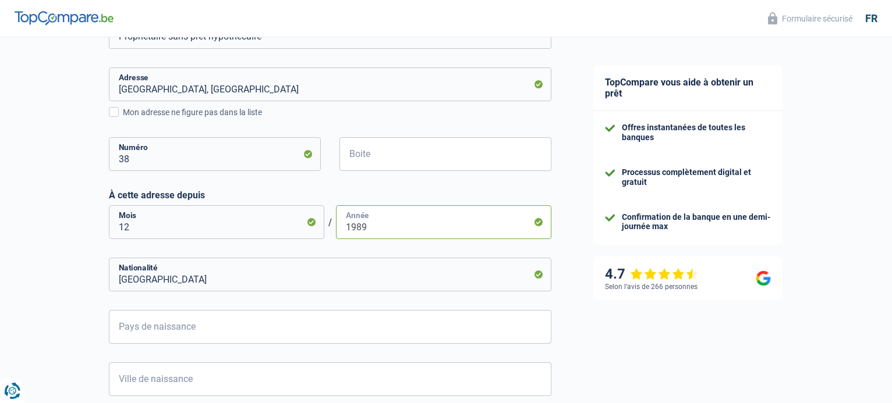
type input "1989"
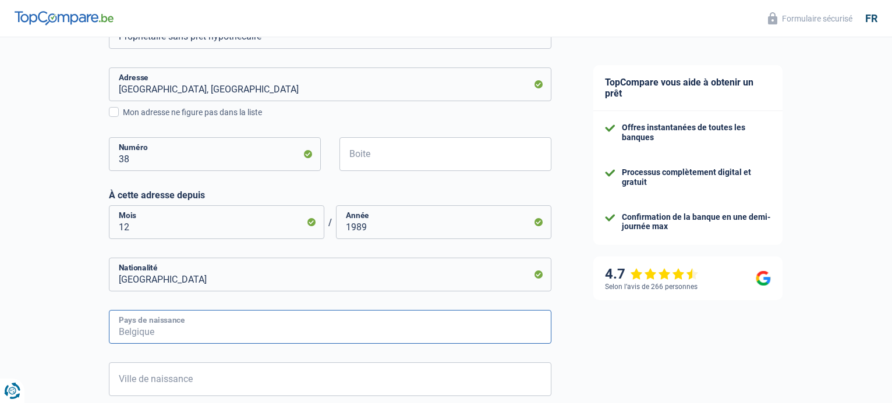
click at [395, 324] on input "Pays de naissance" at bounding box center [330, 327] width 442 height 34
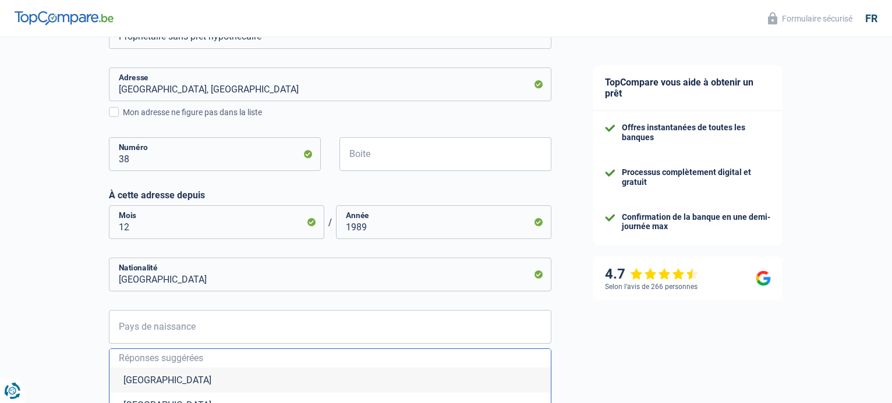
click at [152, 383] on li "[GEOGRAPHIC_DATA]" at bounding box center [329, 380] width 441 height 25
type input "[GEOGRAPHIC_DATA]"
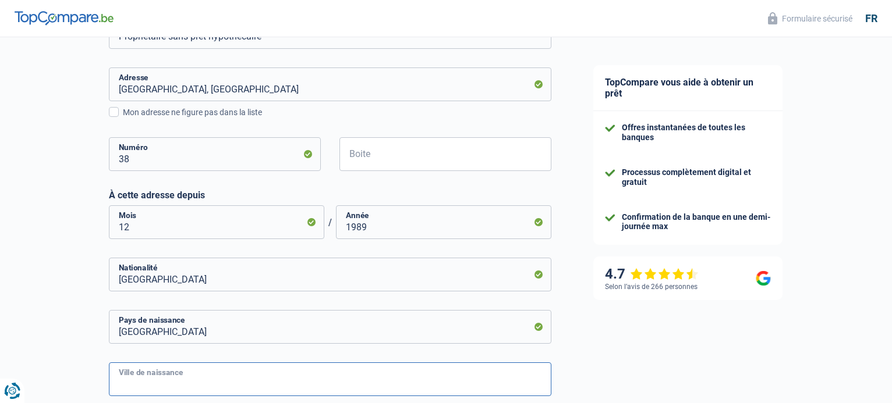
click at [253, 377] on input "Ville de naissance" at bounding box center [330, 380] width 442 height 34
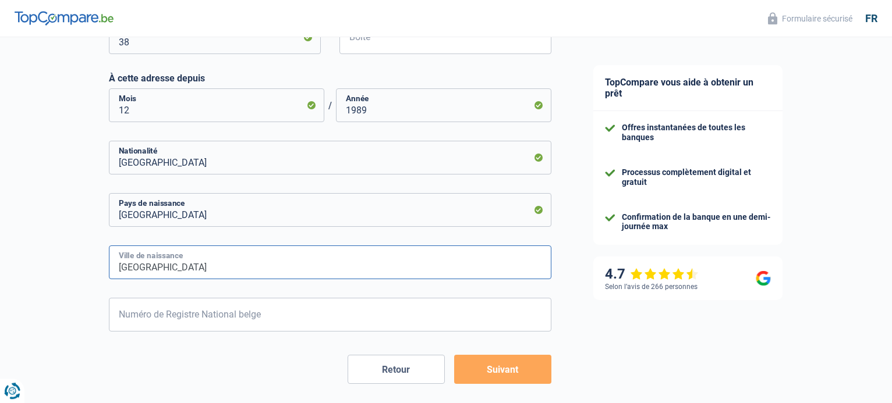
scroll to position [564, 0]
type input "[GEOGRAPHIC_DATA]"
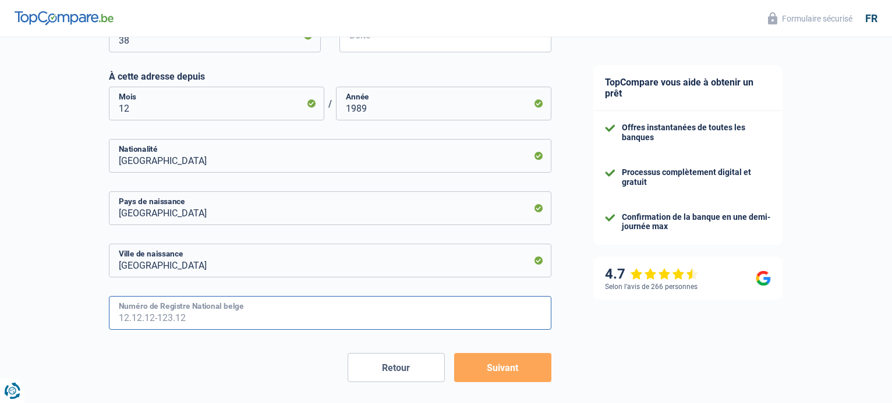
click at [322, 317] on input "Numéro de Registre National belge" at bounding box center [330, 313] width 442 height 34
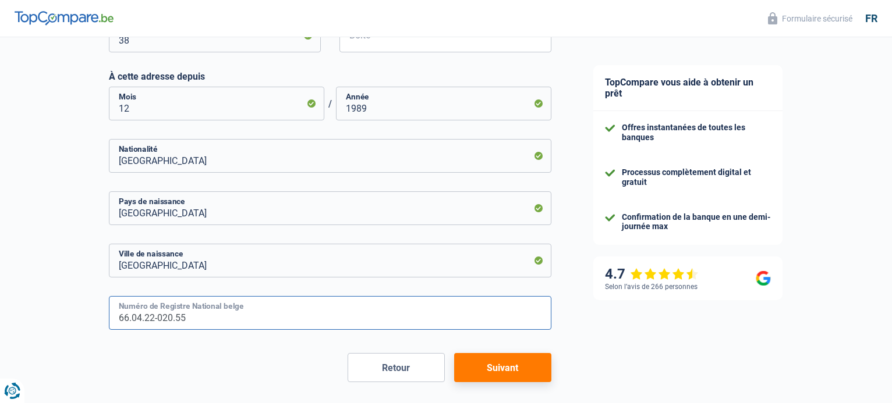
type input "66.04.22-020.55"
click at [479, 362] on button "Suivant" at bounding box center [502, 367] width 97 height 29
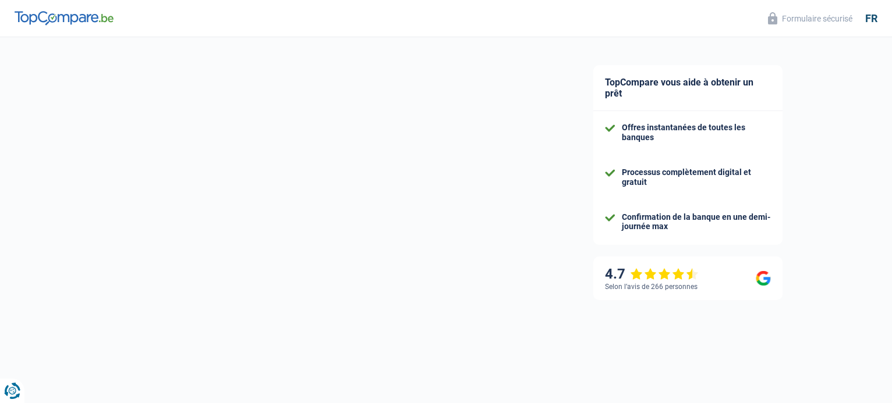
select select "unemployment"
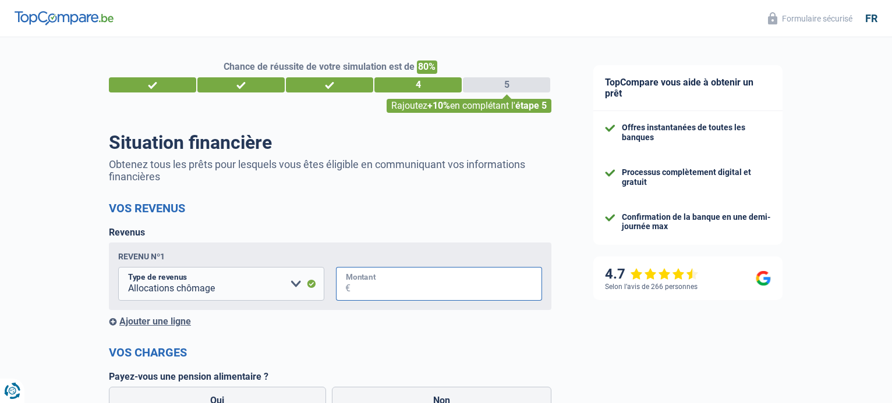
click at [371, 290] on input "Montant" at bounding box center [445, 284] width 191 height 34
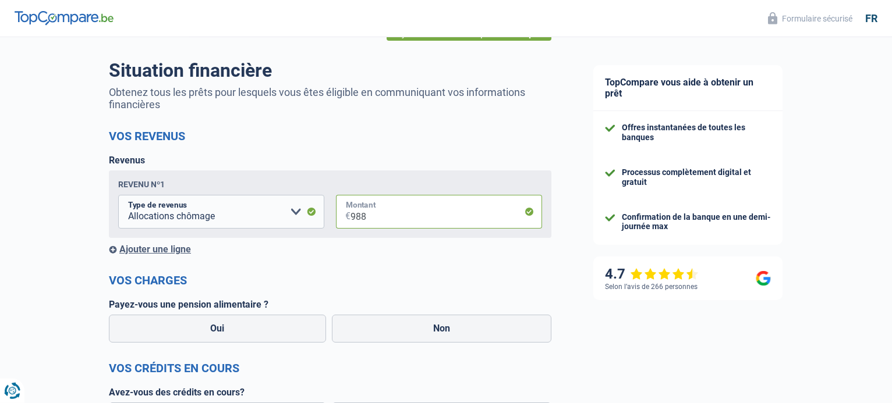
scroll to position [89, 0]
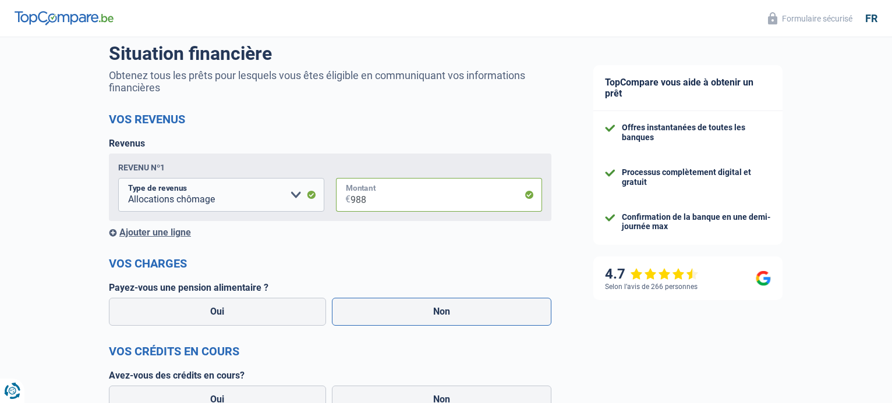
type input "988"
click at [488, 317] on label "Non" at bounding box center [442, 312] width 220 height 28
click at [488, 317] on input "Non" at bounding box center [442, 312] width 220 height 28
radio input "true"
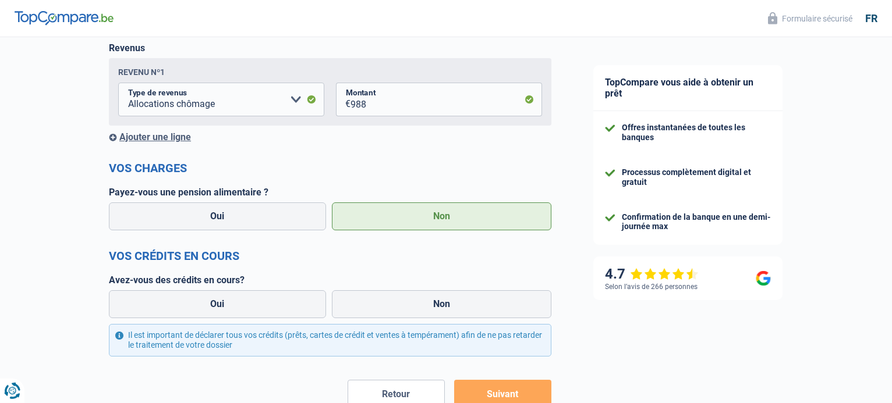
scroll to position [188, 0]
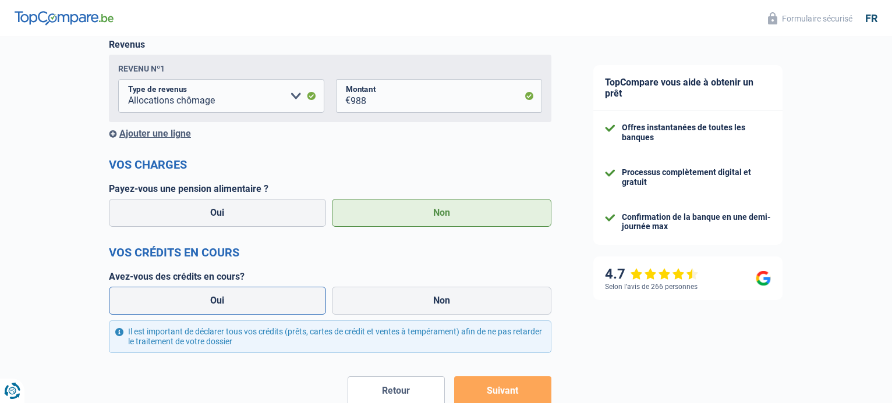
click at [261, 311] on label "Oui" at bounding box center [217, 301] width 217 height 28
click at [261, 311] on input "Oui" at bounding box center [217, 301] width 217 height 28
radio input "true"
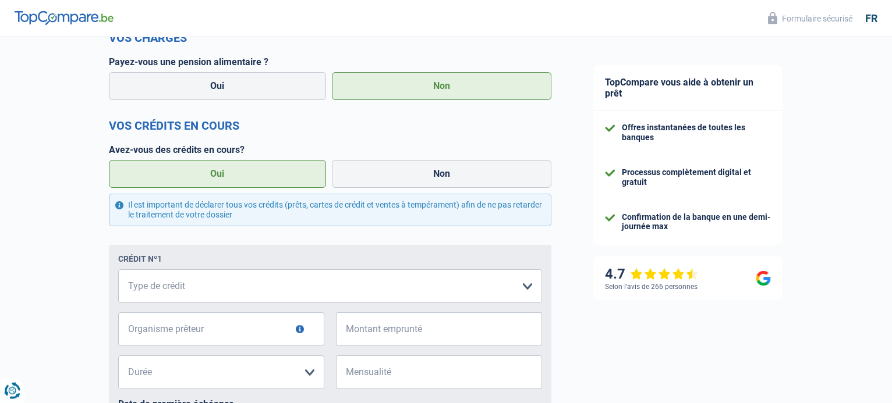
scroll to position [317, 0]
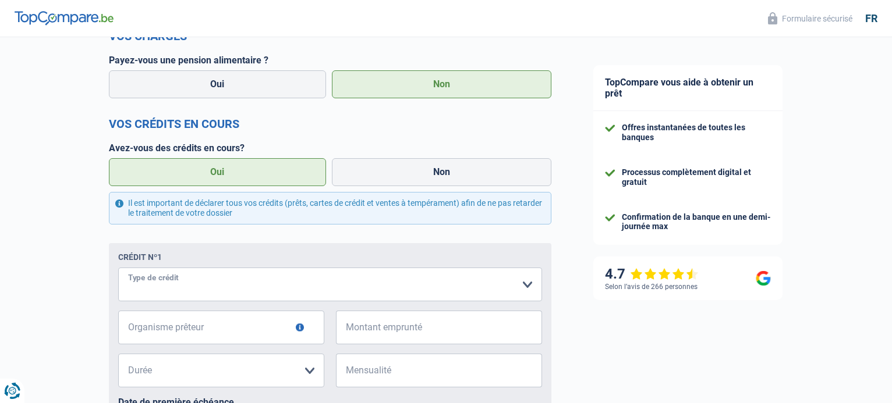
click at [118, 268] on select "Carte ou ouverture de crédit Prêt hypothécaire Vente à tempérament Prêt à tempé…" at bounding box center [330, 285] width 424 height 34
select select "personalLoan"
click option "Prêt à tempérament" at bounding box center [0, 0] width 0 height 0
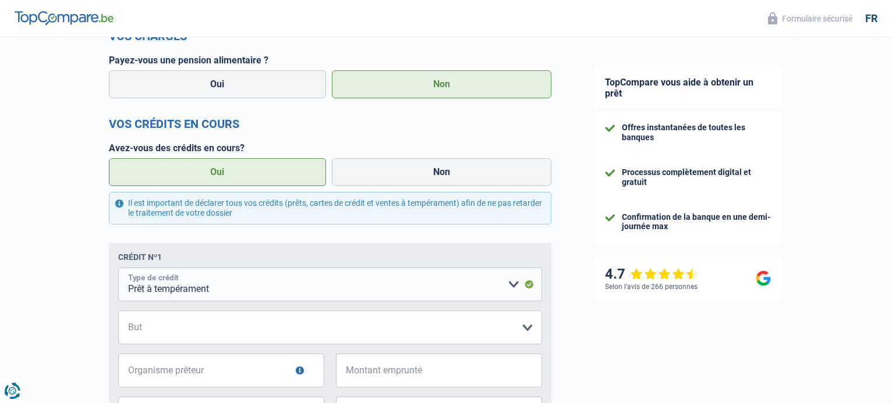
click at [118, 268] on select "Carte ou ouverture de crédit Prêt hypothécaire Vente à tempérament Prêt à tempé…" at bounding box center [330, 285] width 424 height 34
click at [118, 311] on select "Confort maison: meubles, textile, peinture, électroménager, outillage non-profe…" at bounding box center [330, 328] width 424 height 34
select select "smallWorks"
click option "Petits travaux maison et jardin" at bounding box center [0, 0] width 0 height 0
click at [301, 373] on button "button" at bounding box center [300, 371] width 8 height 8
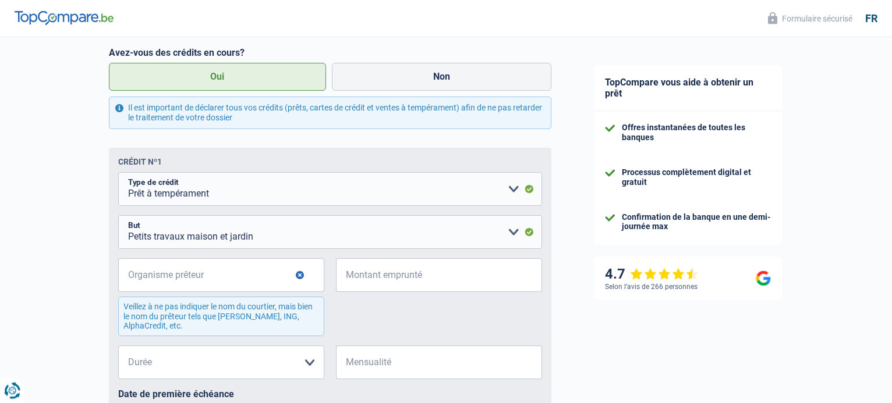
scroll to position [416, 0]
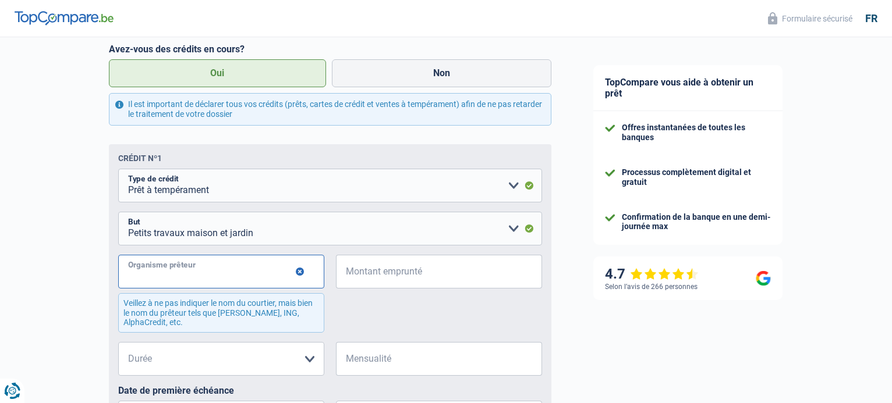
click at [195, 276] on input "Organisme prêteur" at bounding box center [221, 272] width 206 height 34
